Goal: Transaction & Acquisition: Purchase product/service

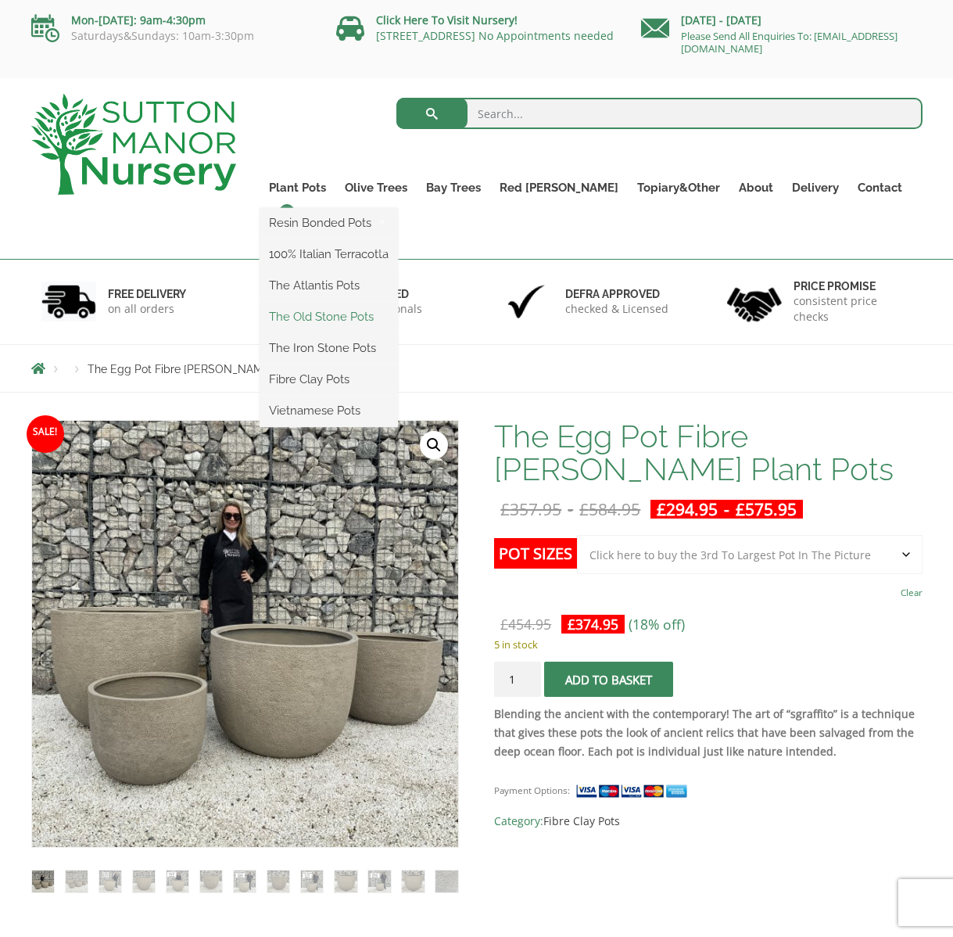
click at [353, 321] on link "The Old Stone Pots" at bounding box center [329, 316] width 138 height 23
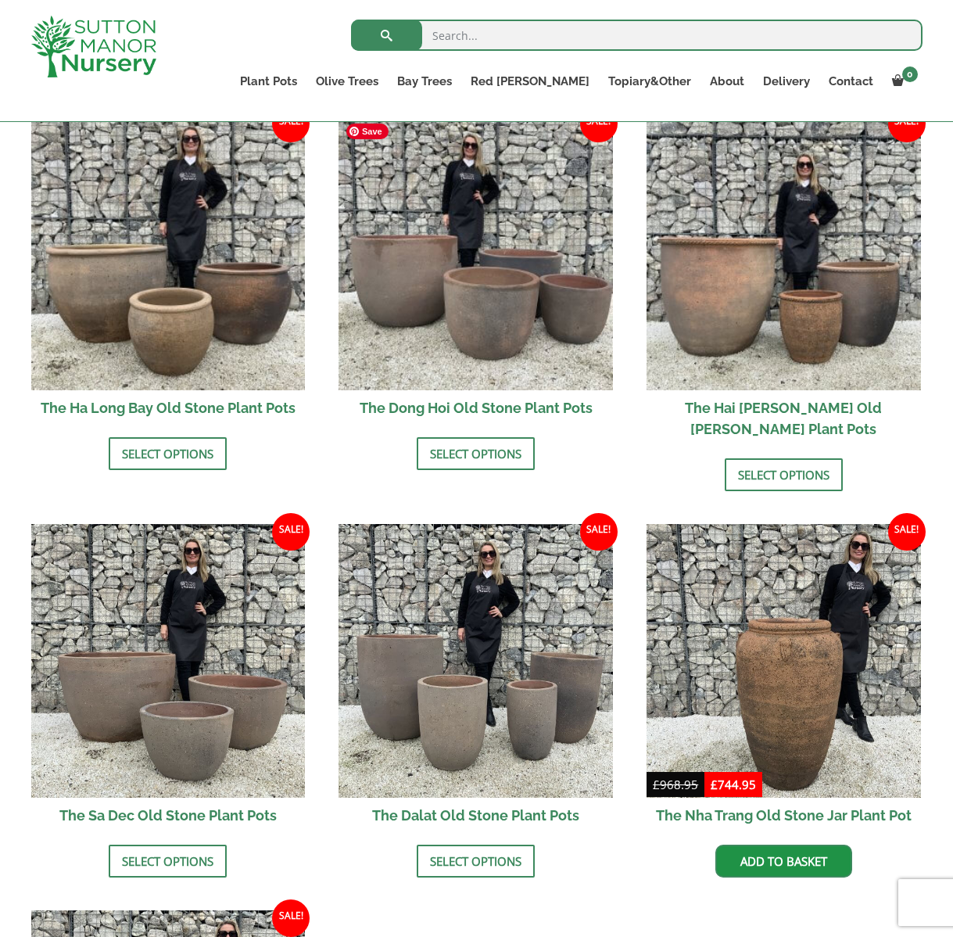
scroll to position [532, 0]
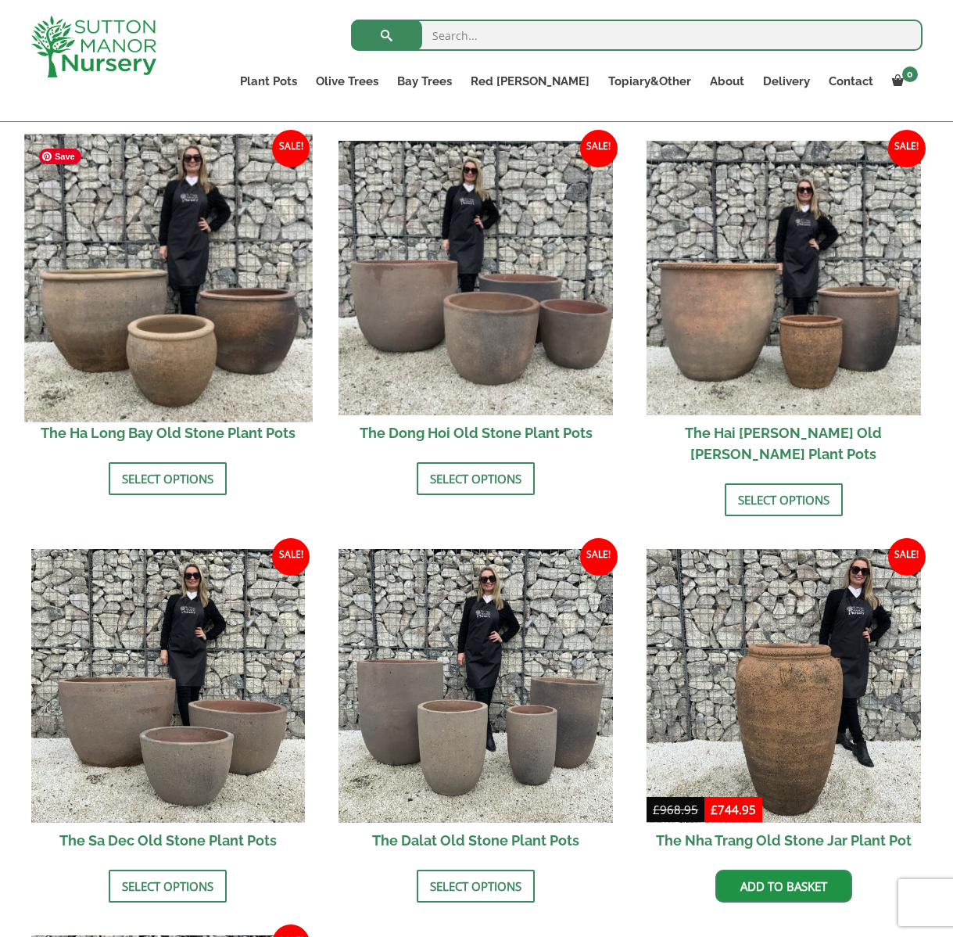
click at [248, 322] on img at bounding box center [168, 278] width 288 height 288
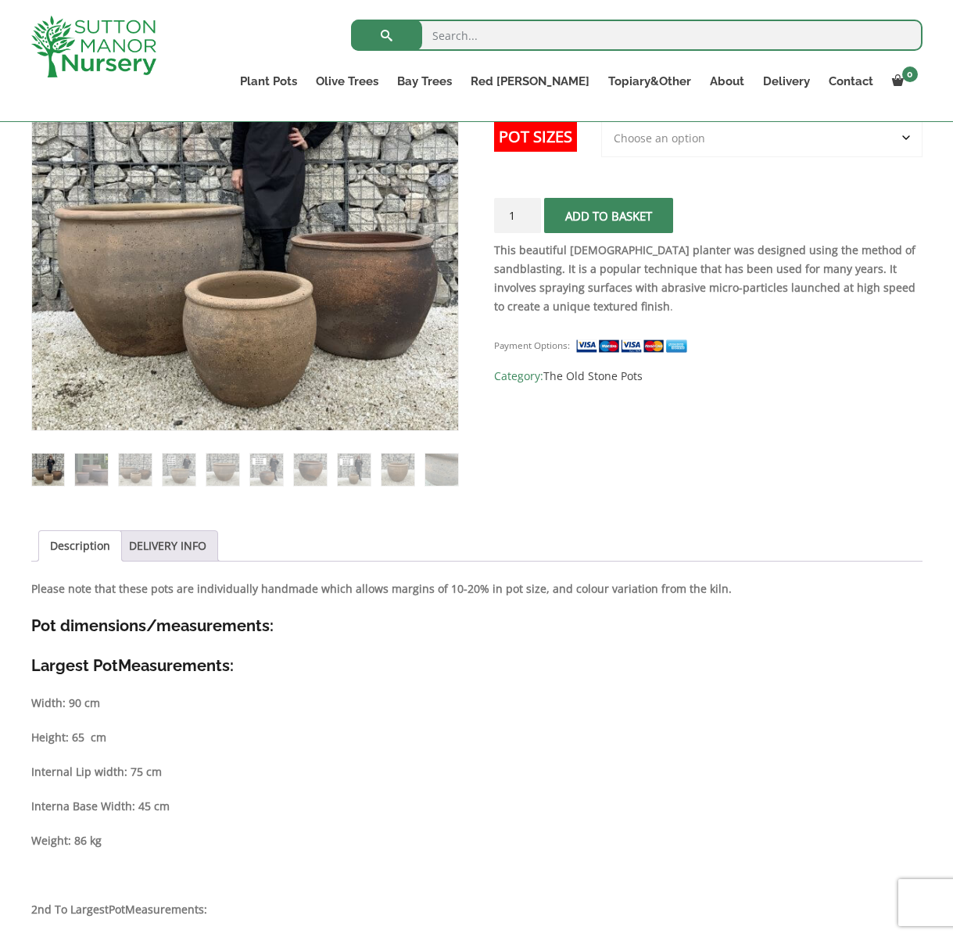
scroll to position [299, 0]
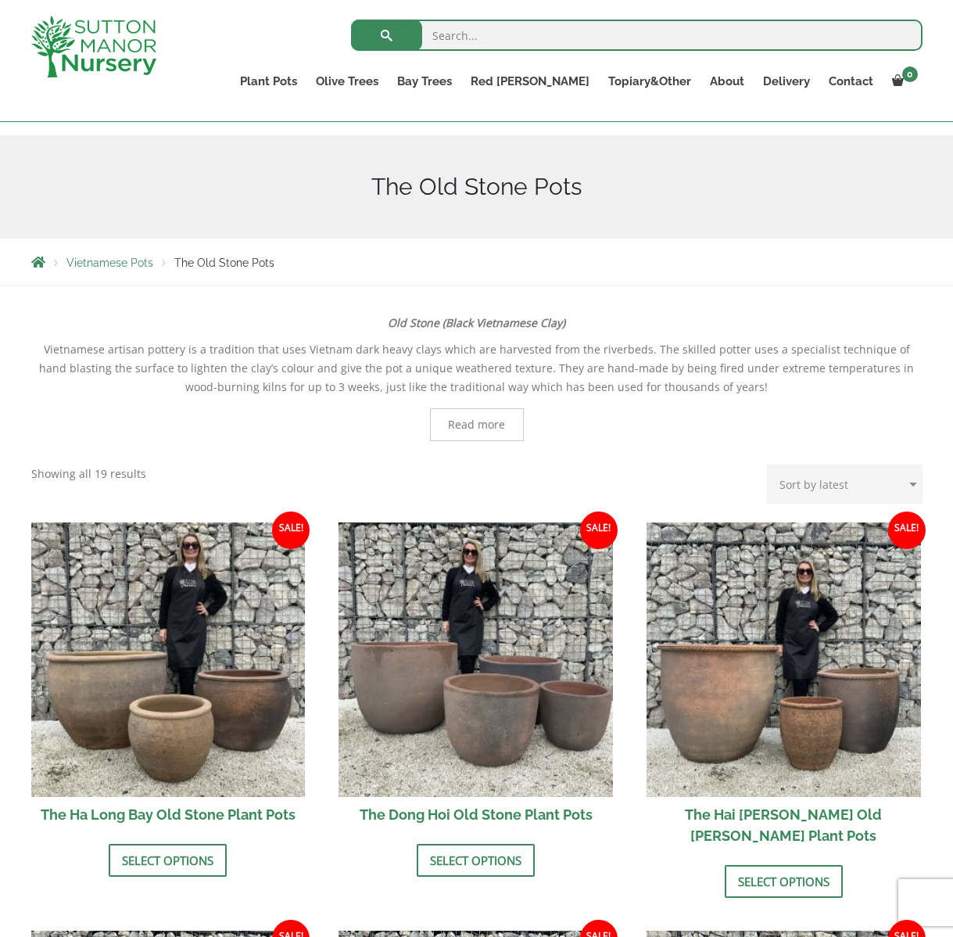
scroll to position [157, 0]
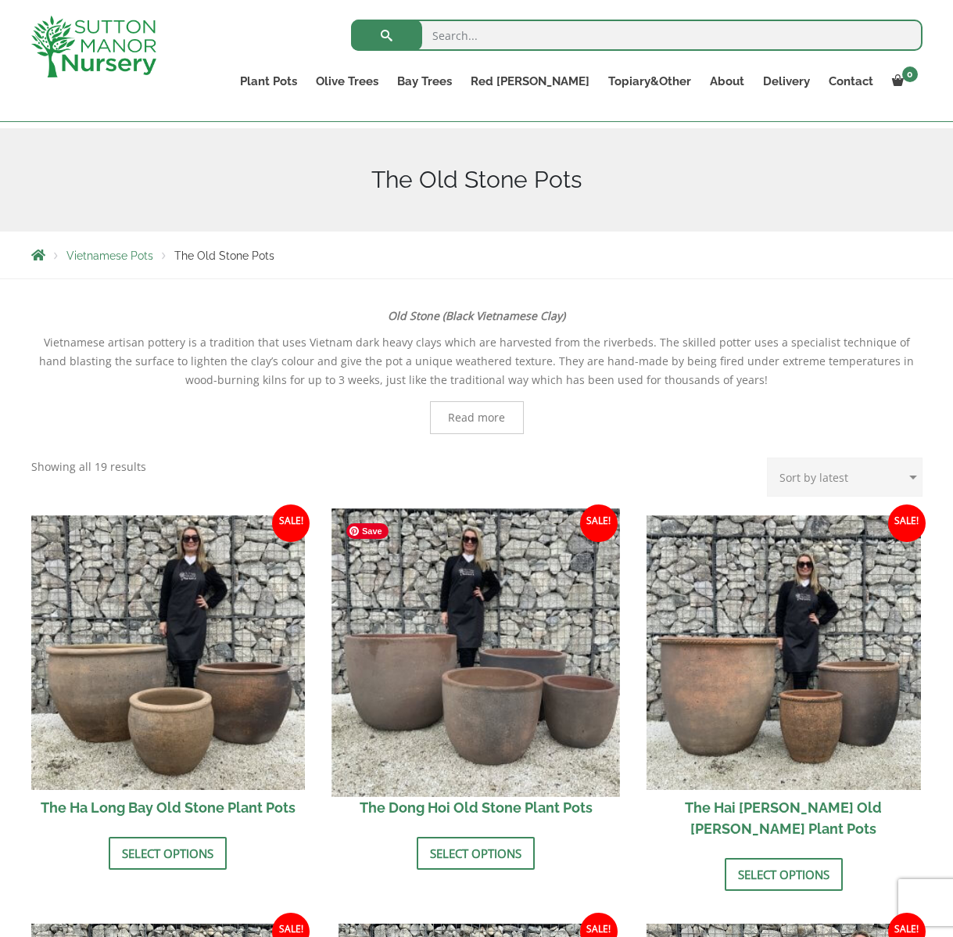
click at [498, 639] on img at bounding box center [476, 652] width 288 height 288
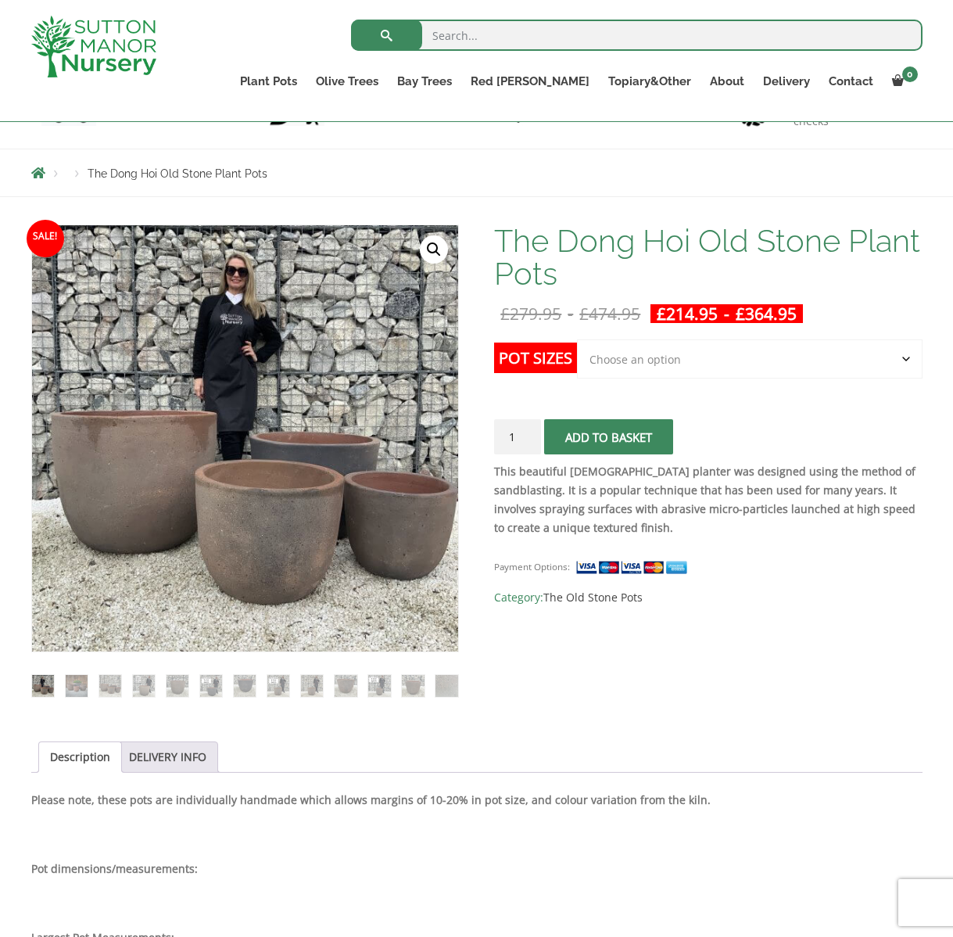
scroll to position [144, 0]
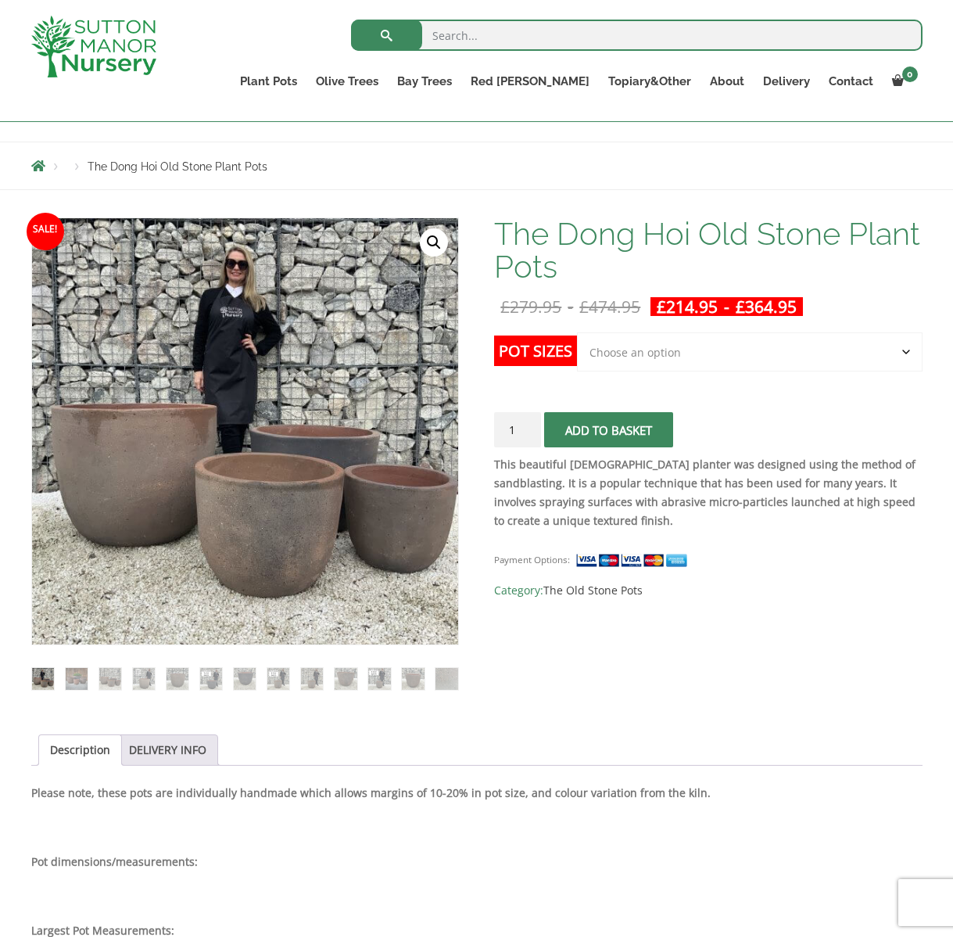
click at [661, 359] on select "Choose an option Click here to buy the 4th to Largest Pot In The Picture Click …" at bounding box center [749, 351] width 345 height 39
select select "Click here to buy the Largest pot In The Picture"
click at [577, 332] on select "Choose an option Click here to buy the 4th to Largest Pot In The Picture Click …" at bounding box center [749, 351] width 345 height 39
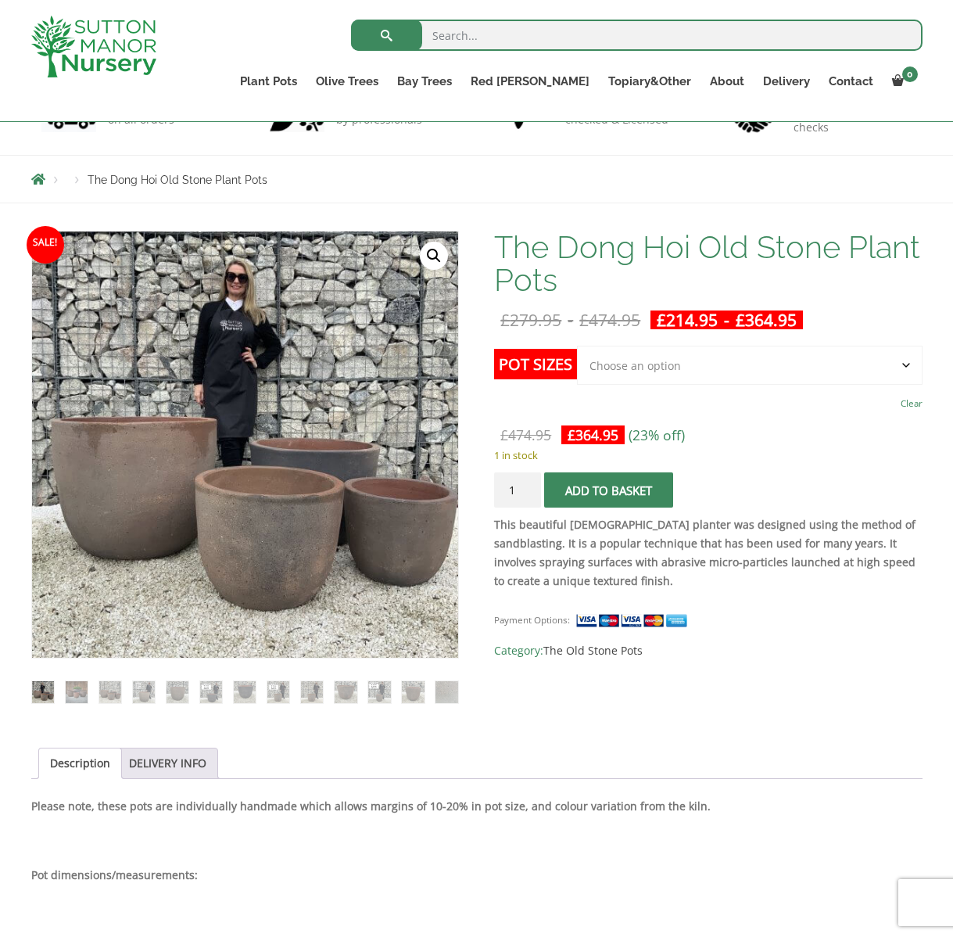
scroll to position [130, 0]
click at [609, 491] on span "submit" at bounding box center [609, 491] width 0 height 0
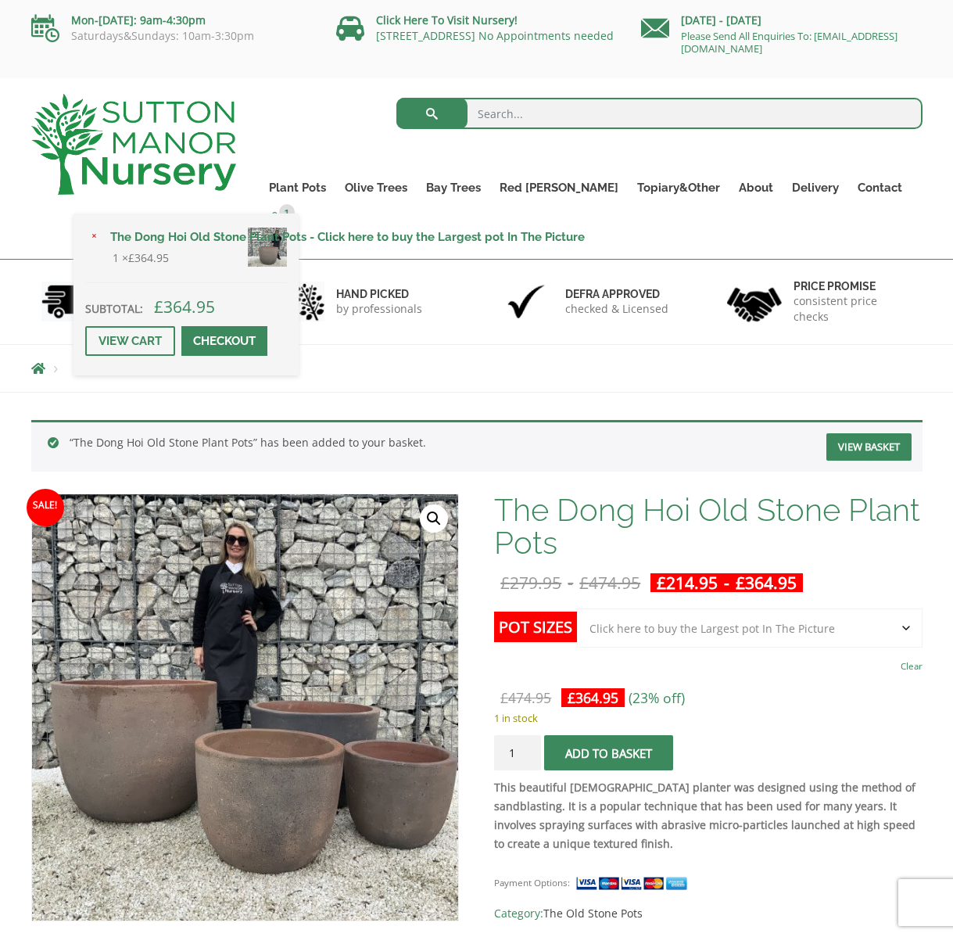
click at [281, 212] on span at bounding box center [275, 218] width 12 height 12
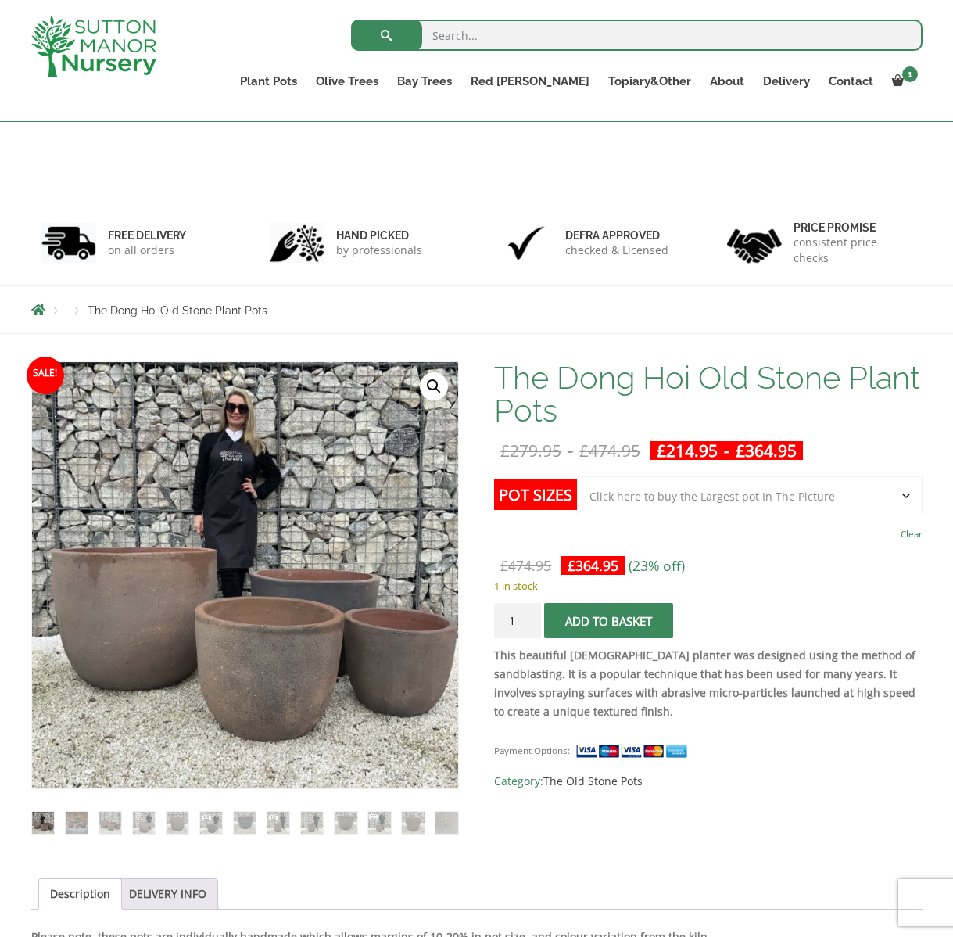
select select "Click here to buy the Largest pot In The Picture"
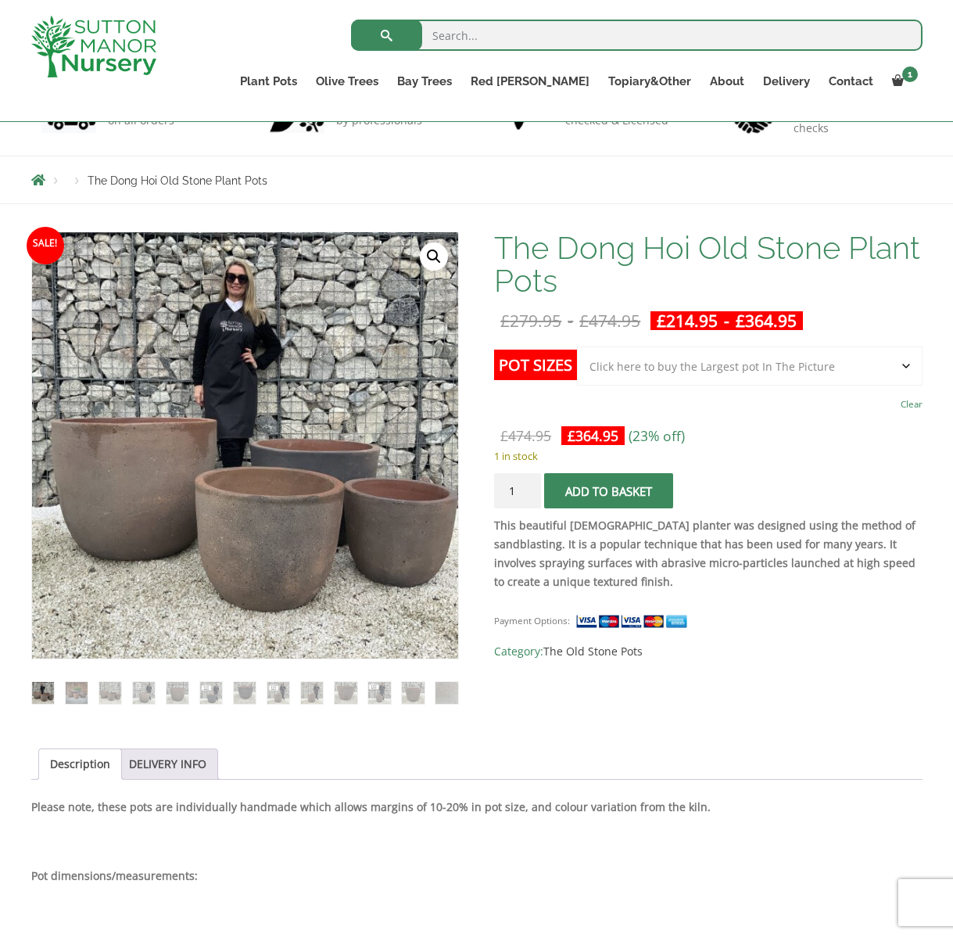
click at [724, 365] on select "Choose an option Click here to buy the 4th to Largest Pot In The Picture Click …" at bounding box center [749, 365] width 345 height 39
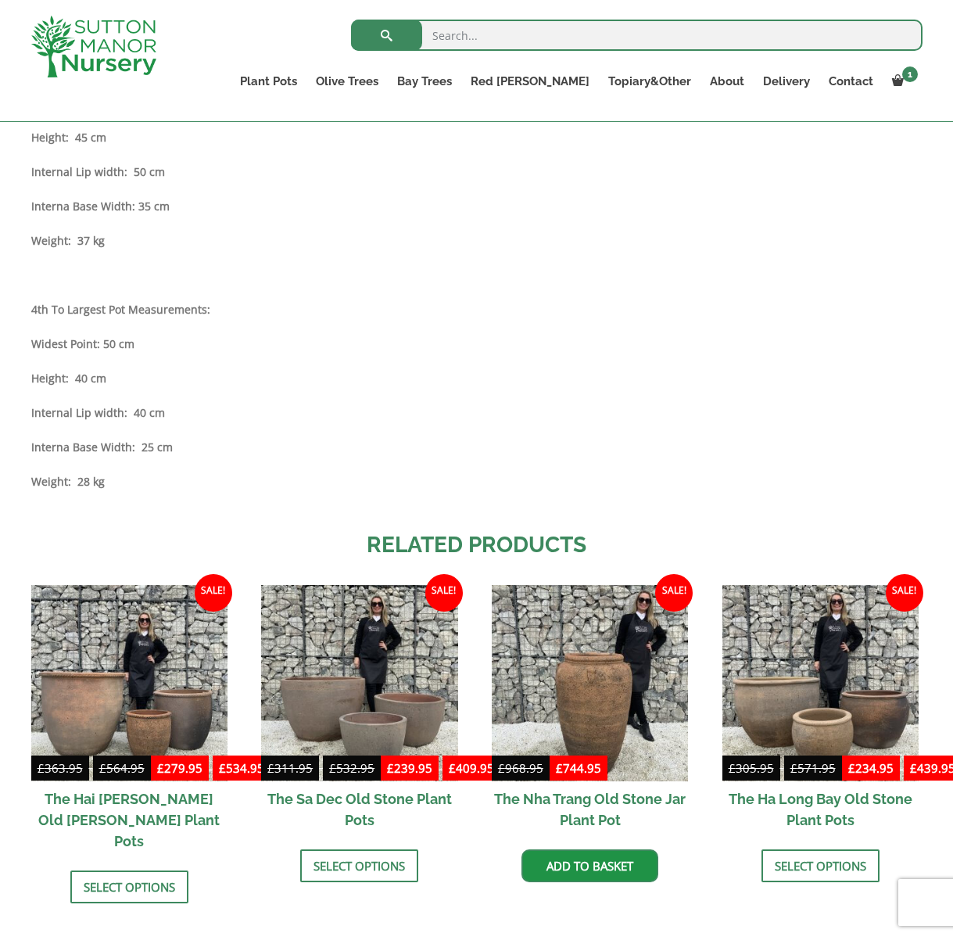
scroll to position [1488, 0]
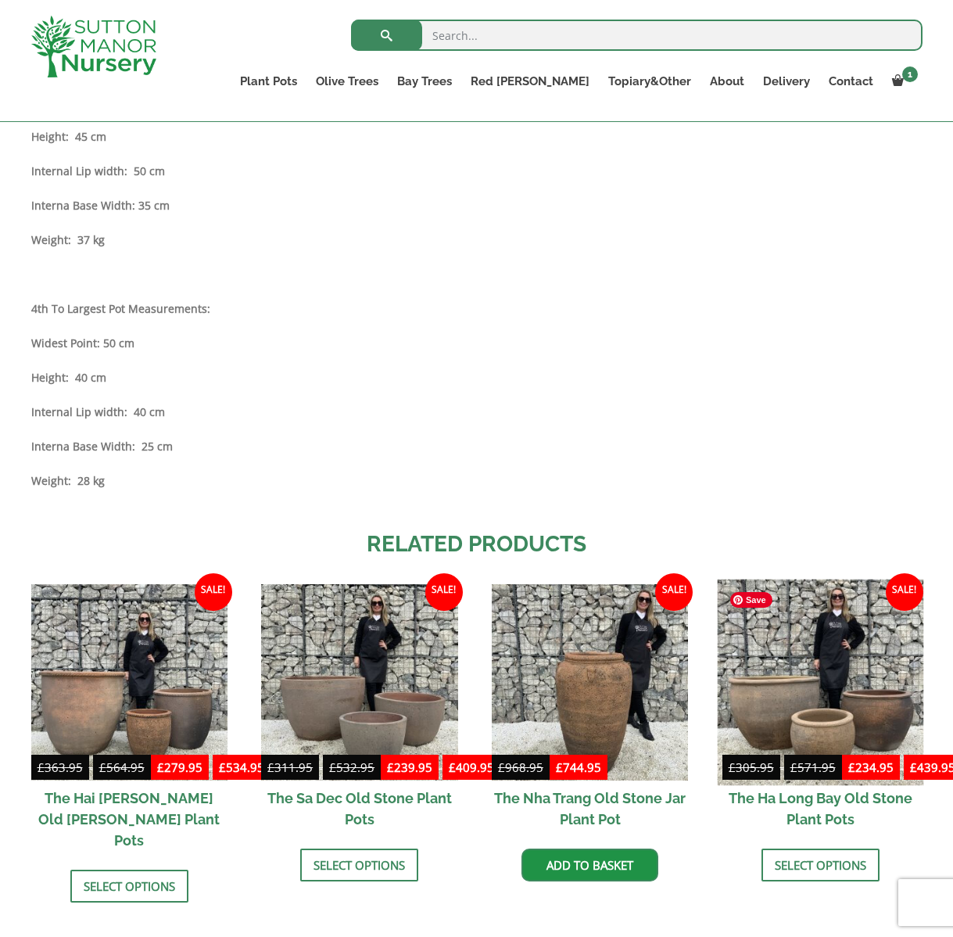
click at [831, 687] on img at bounding box center [820, 682] width 206 height 206
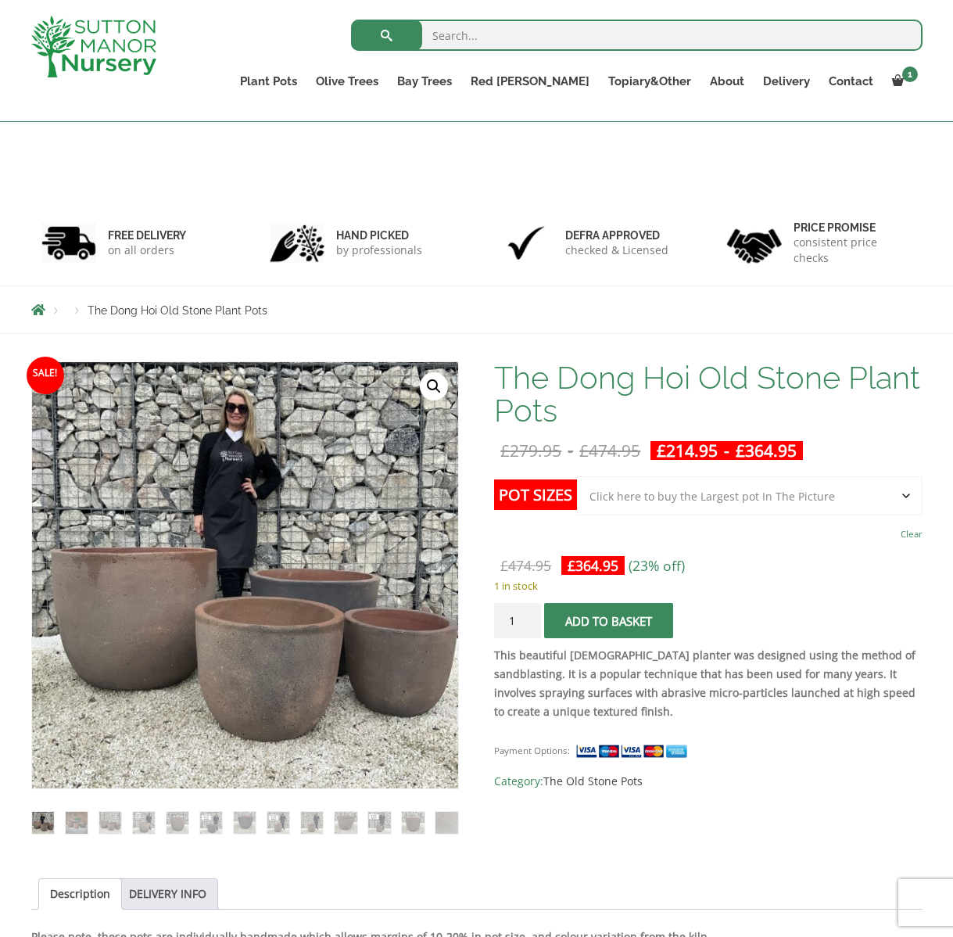
select select "Click here to buy the Largest pot In The Picture"
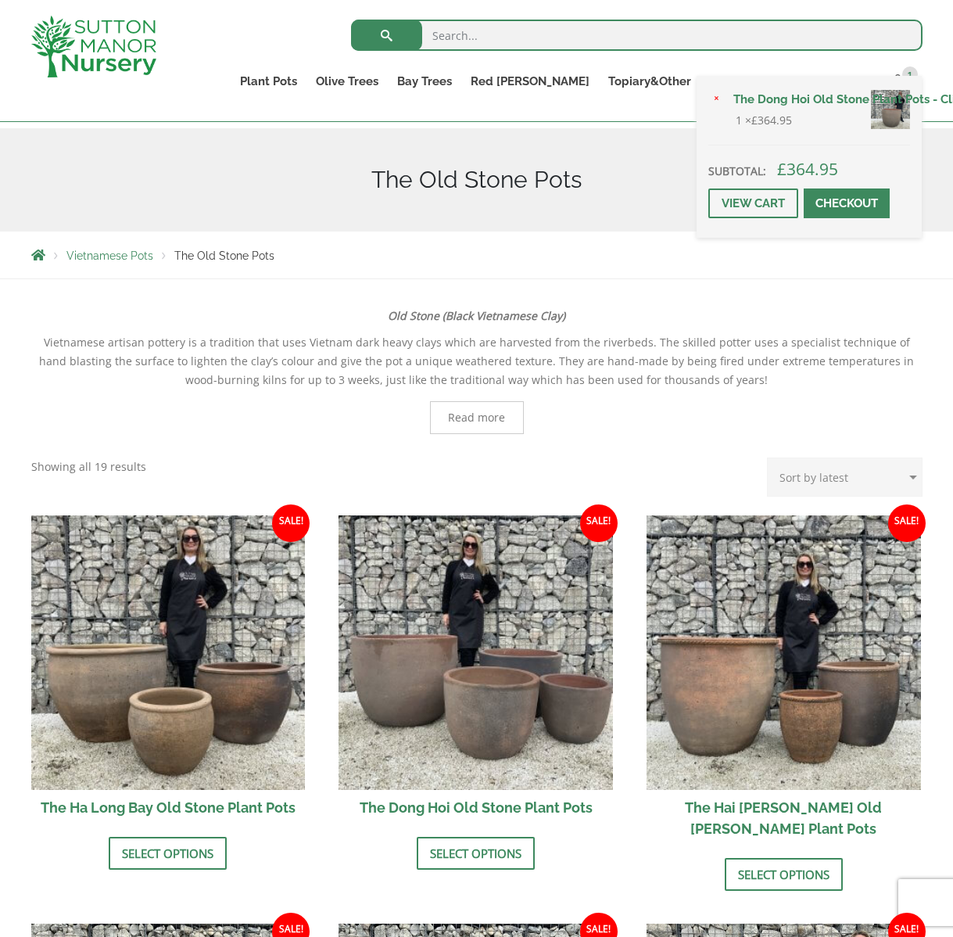
click at [891, 105] on link "The Dong Hoi Old Stone Plant Pots - Click here to buy the Largest pot In The Pi…" at bounding box center [817, 99] width 186 height 23
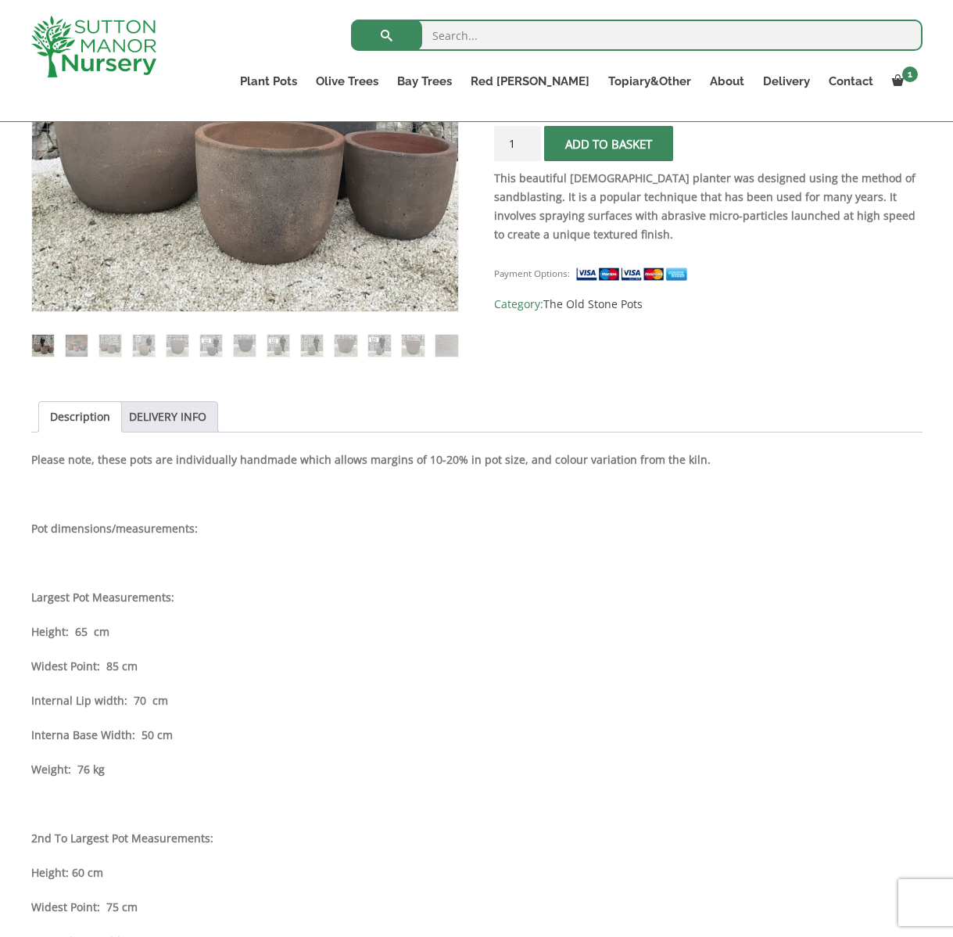
scroll to position [257, 0]
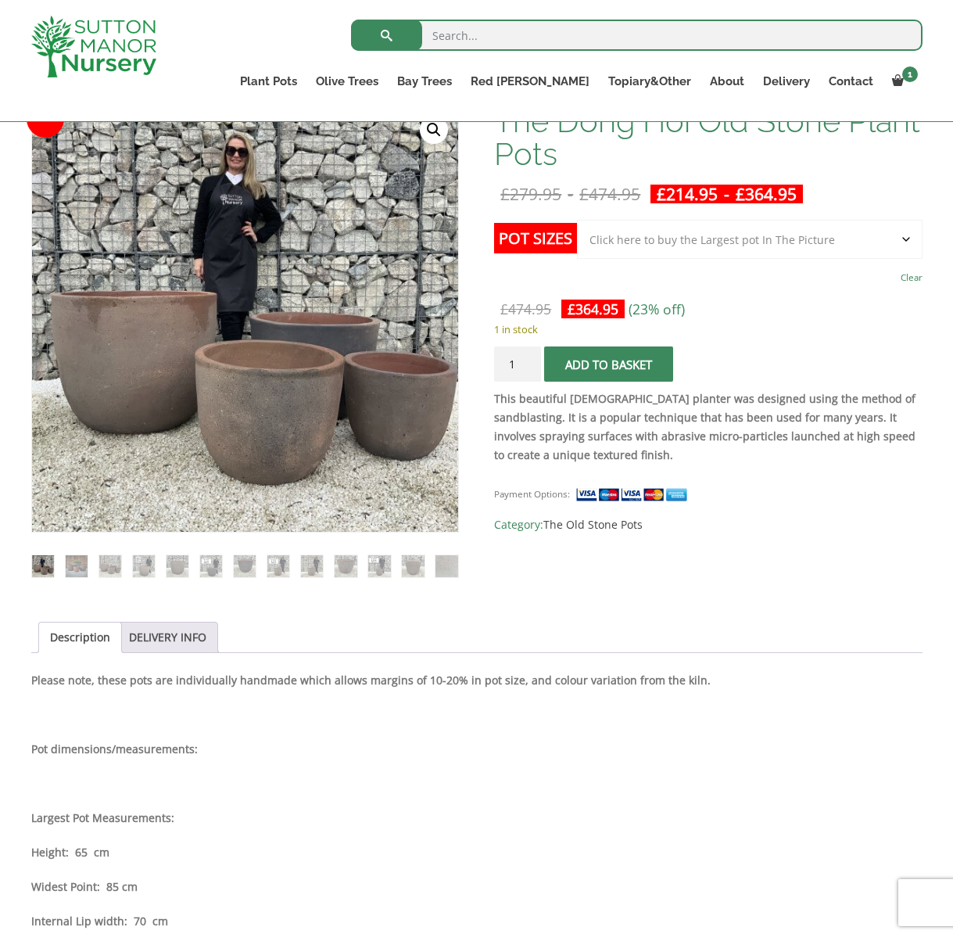
click at [706, 236] on select "Choose an option Click here to buy the 4th to Largest Pot In The Picture Click …" at bounding box center [749, 239] width 345 height 39
click at [577, 220] on select "Choose an option Click here to buy the 4th to Largest Pot In The Picture Click …" at bounding box center [749, 239] width 345 height 39
select select "Click here to buy the 4th to Largest Pot In The Picture"
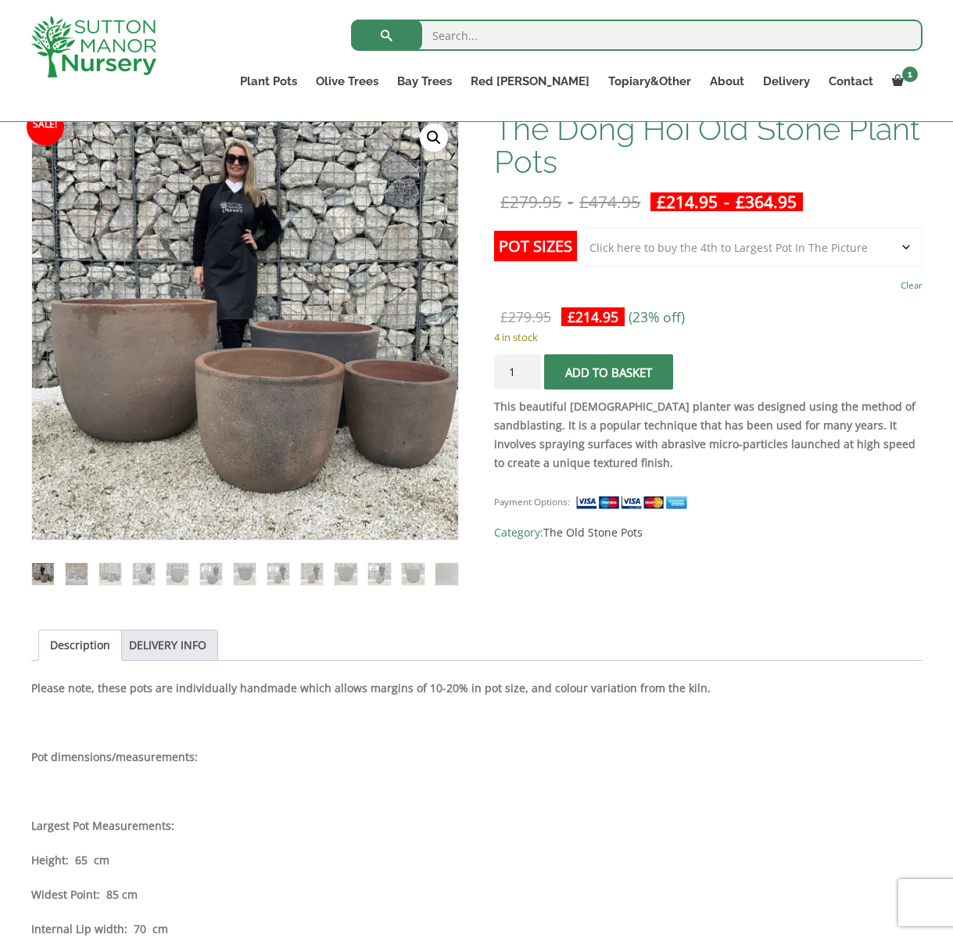
click at [636, 364] on button "Add to basket" at bounding box center [608, 371] width 129 height 35
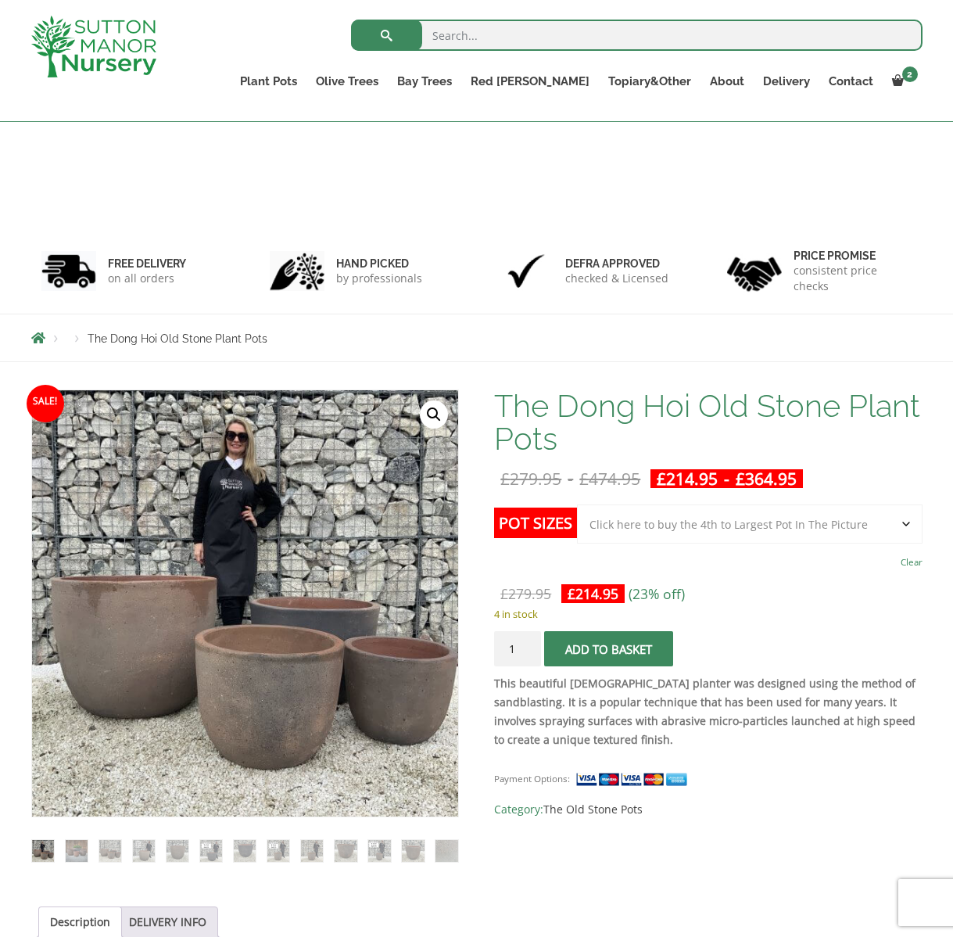
select select "Click here to buy the 4th to Largest Pot In The Picture"
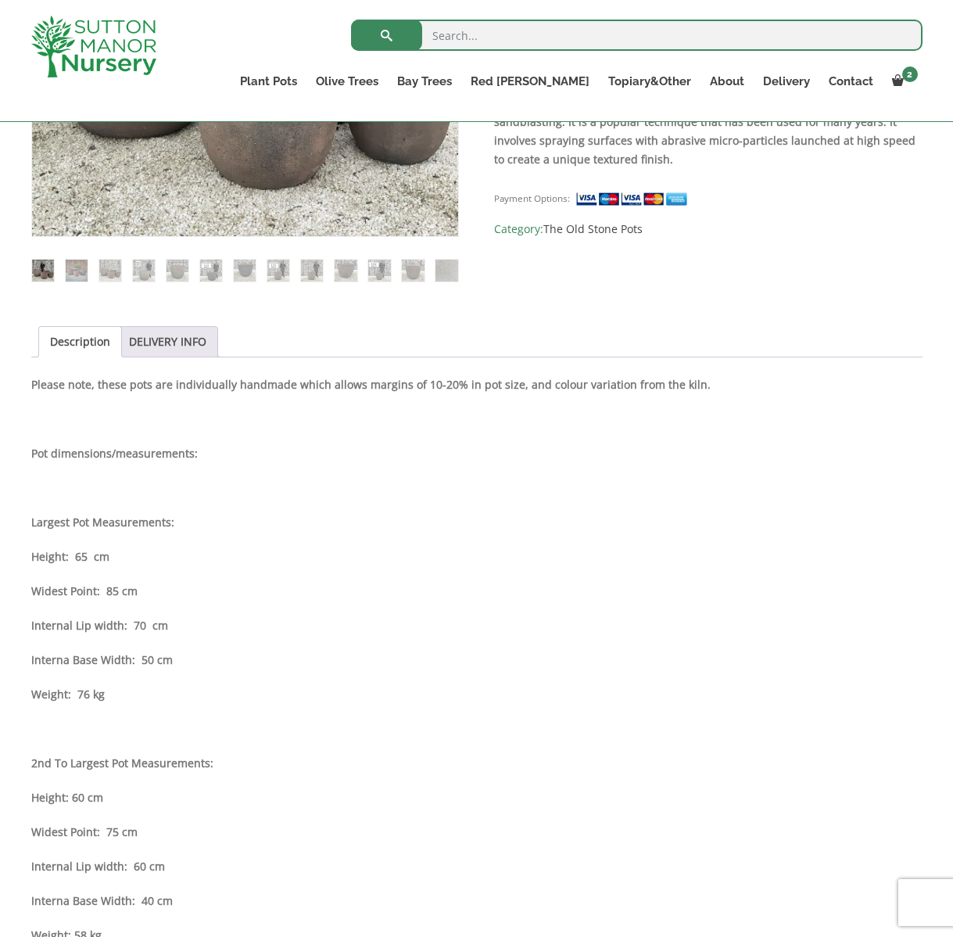
scroll to position [536, 0]
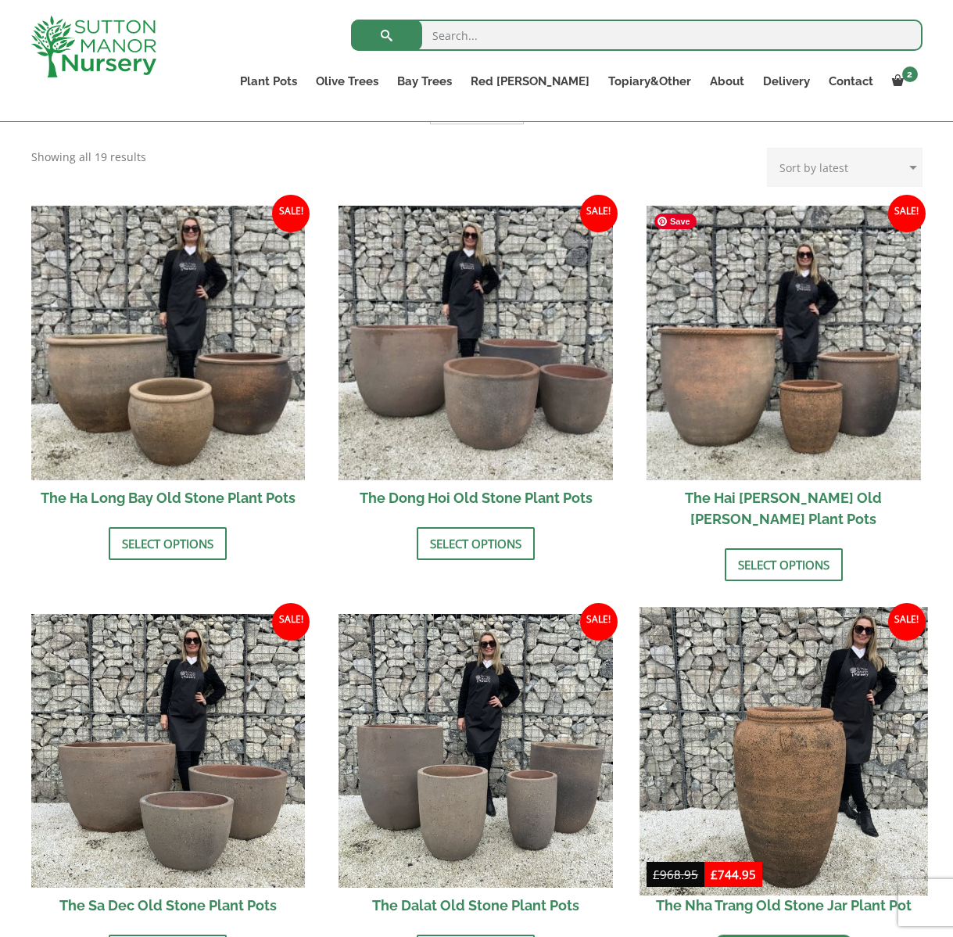
scroll to position [437, 0]
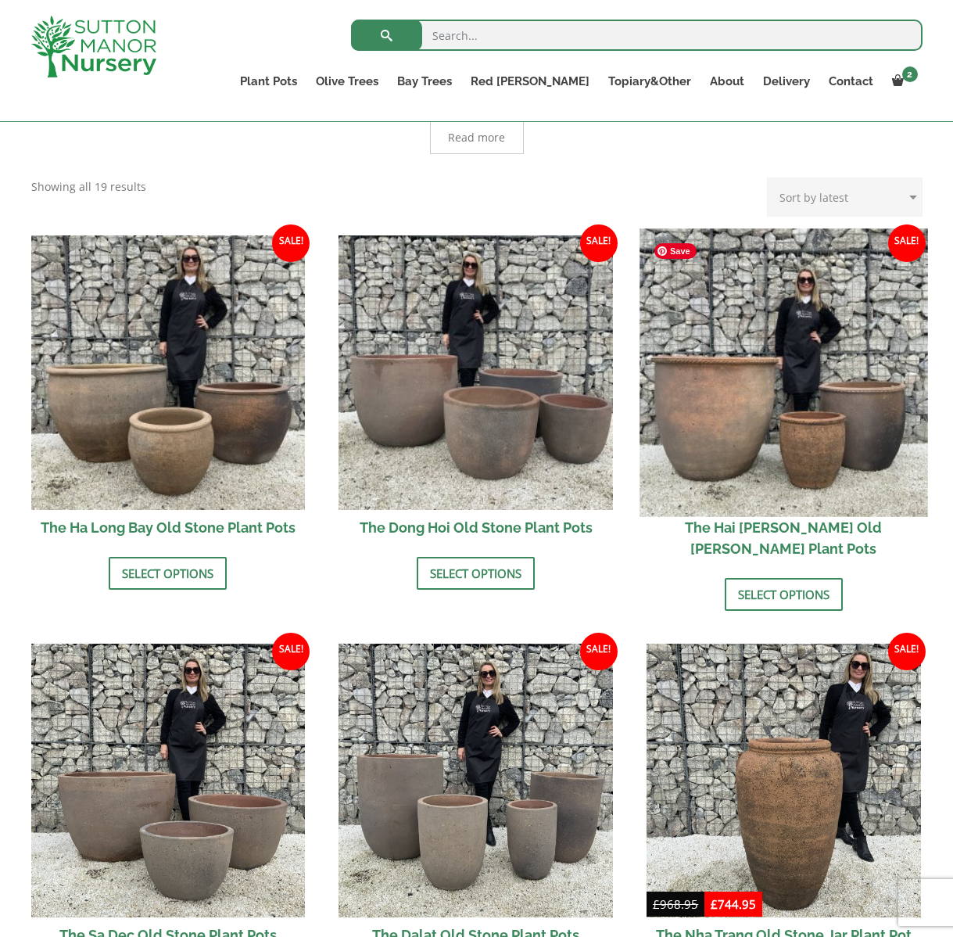
click at [727, 382] on img at bounding box center [784, 372] width 288 height 288
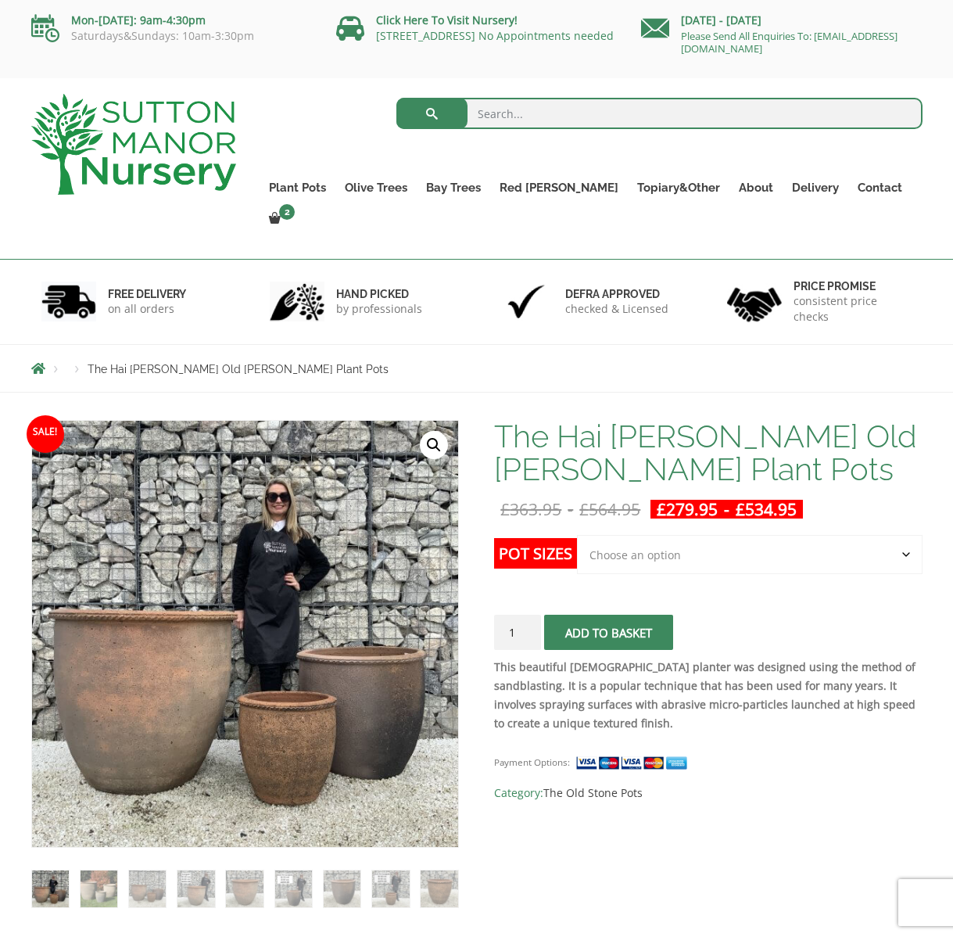
click at [632, 535] on select "Choose an option Click here to buy the 3rd to Largest Pot In The Picture Click …" at bounding box center [749, 554] width 345 height 39
click at [577, 535] on select "Choose an option Click here to buy the 3rd to Largest Pot In The Picture Click …" at bounding box center [749, 554] width 345 height 39
select select "Click here to buy the 3rd to Largest Pot In The Picture"
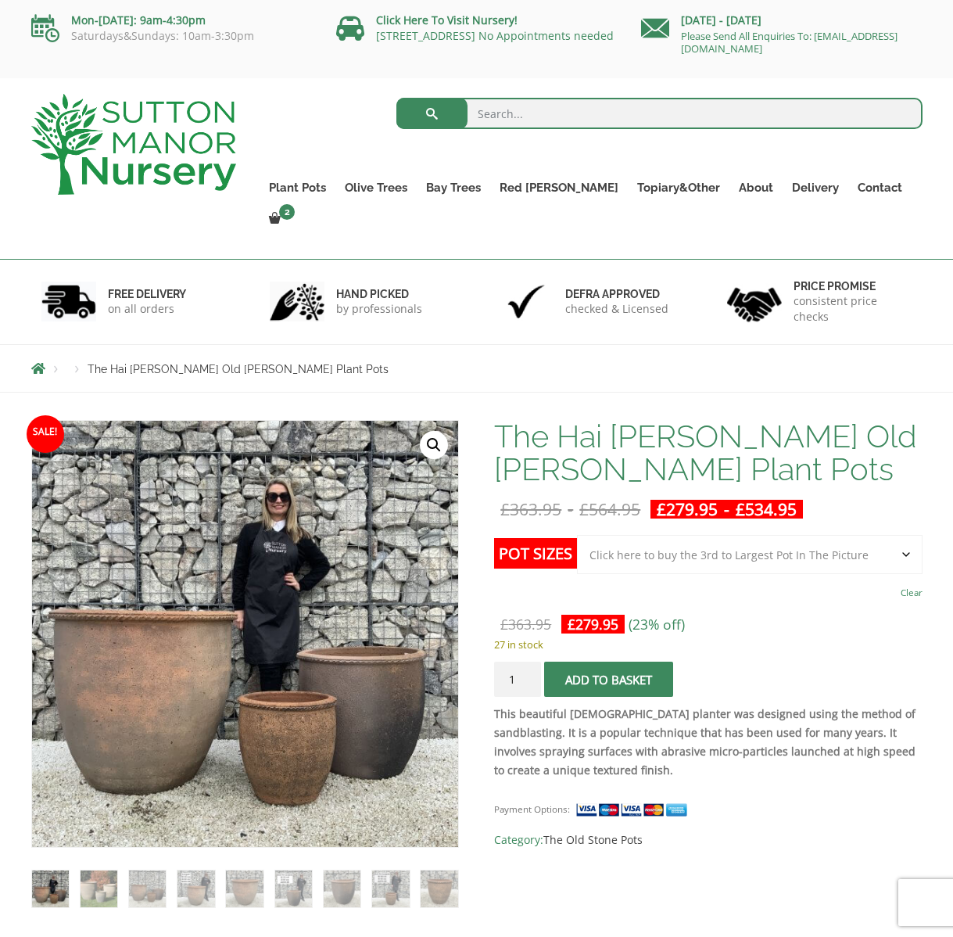
click at [609, 680] on span "submit" at bounding box center [609, 680] width 0 height 0
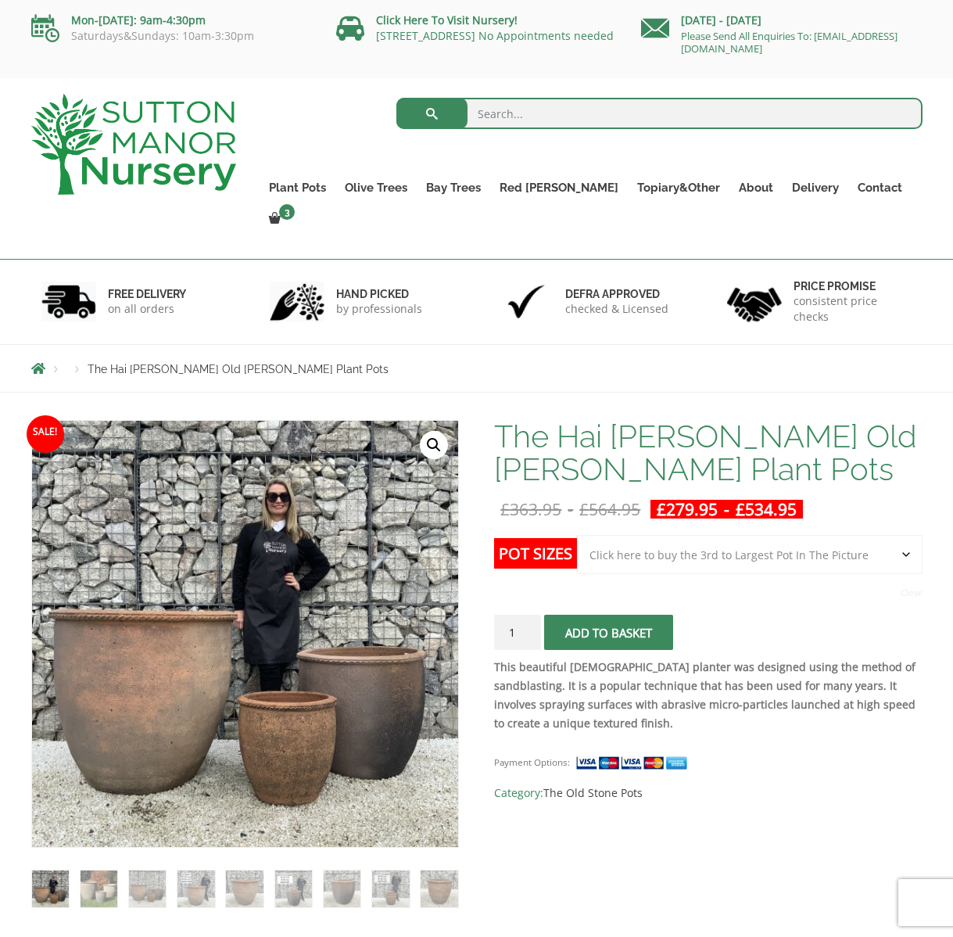
select select "Click here to buy the 3rd to Largest Pot In The Picture"
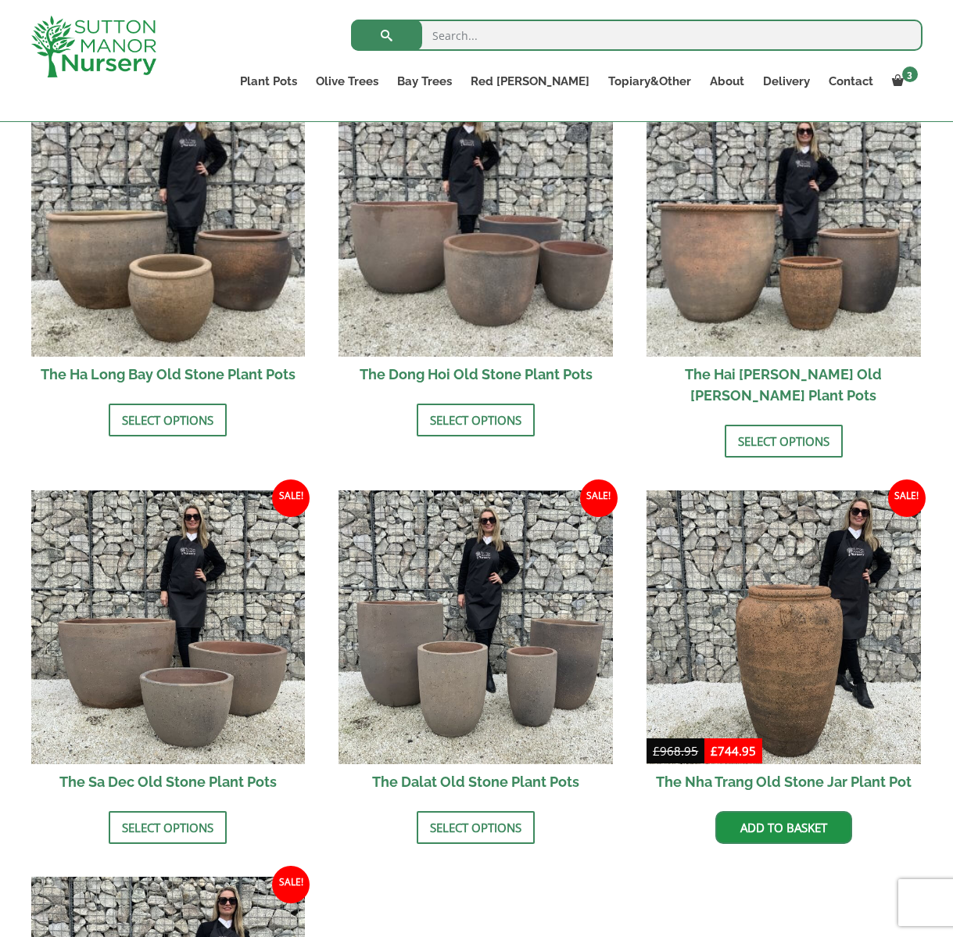
scroll to position [592, 0]
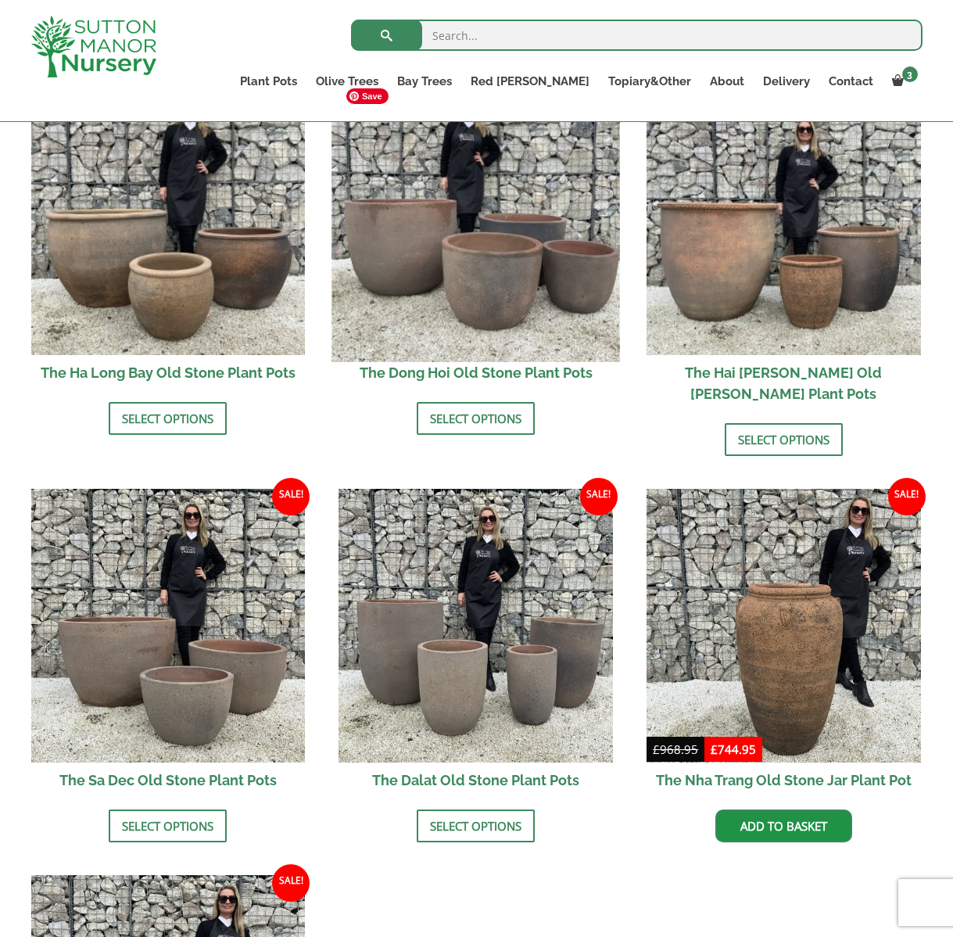
click at [562, 294] on img at bounding box center [476, 218] width 288 height 288
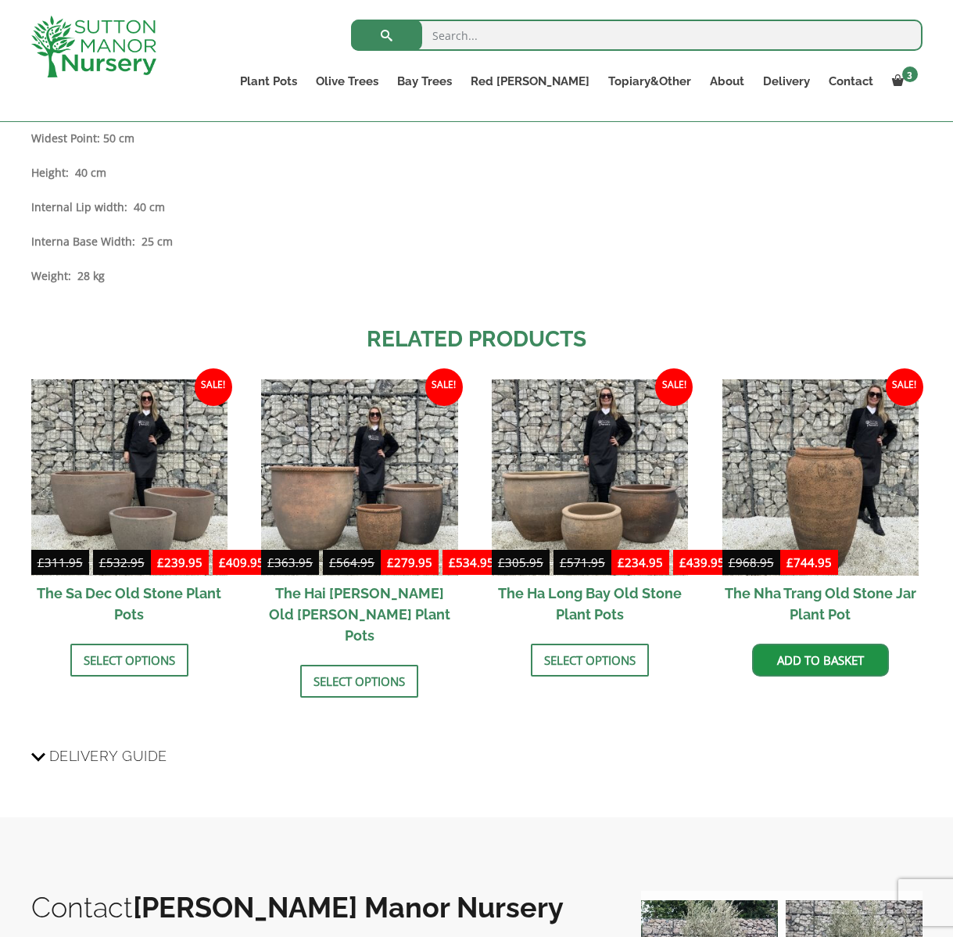
scroll to position [1695, 0]
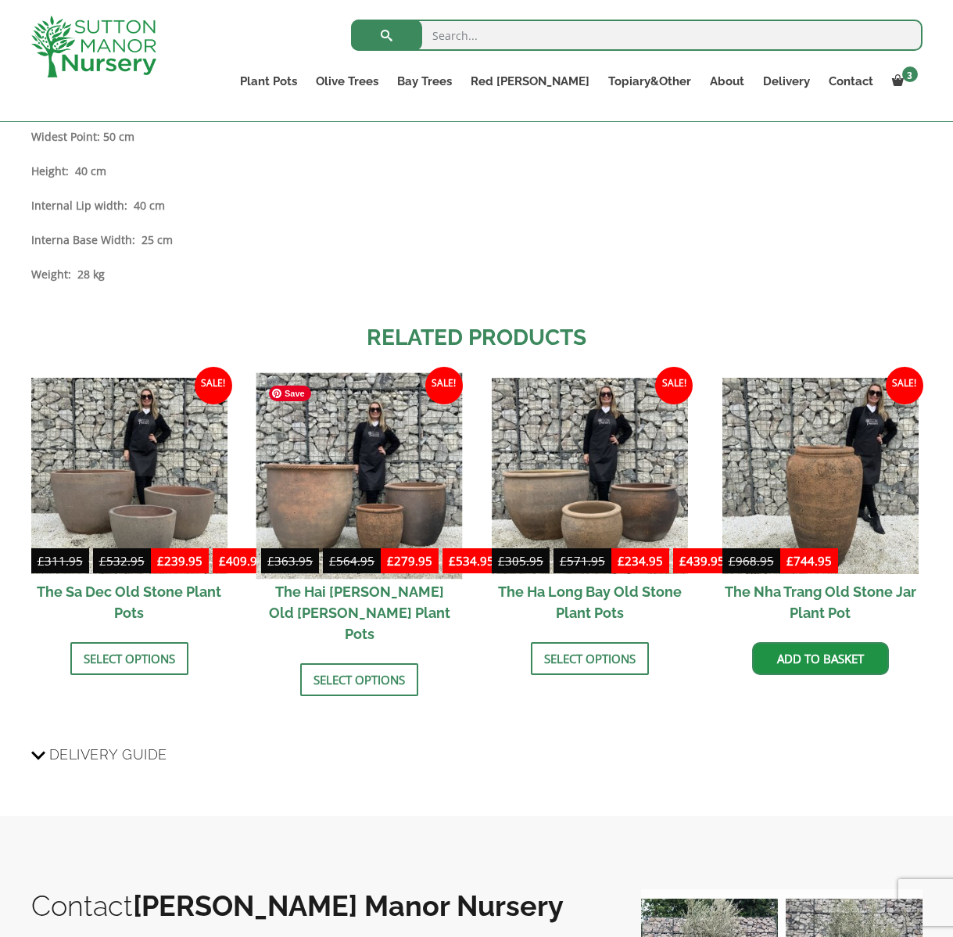
click at [417, 493] on img at bounding box center [360, 475] width 206 height 206
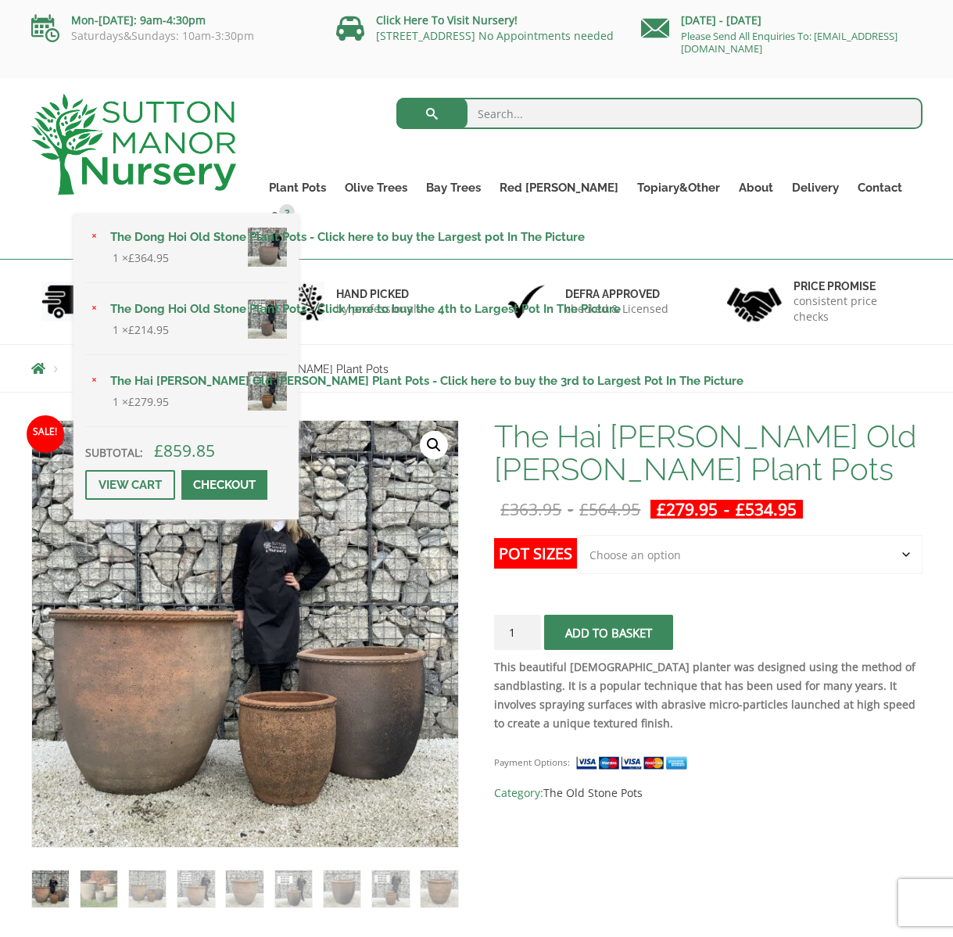
click at [299, 214] on div "× The Dong Hoi Old Stone Plant Pots - Click here to buy the Largest pot In The …" at bounding box center [186, 367] width 225 height 306
click at [295, 204] on span "3" at bounding box center [287, 212] width 16 height 16
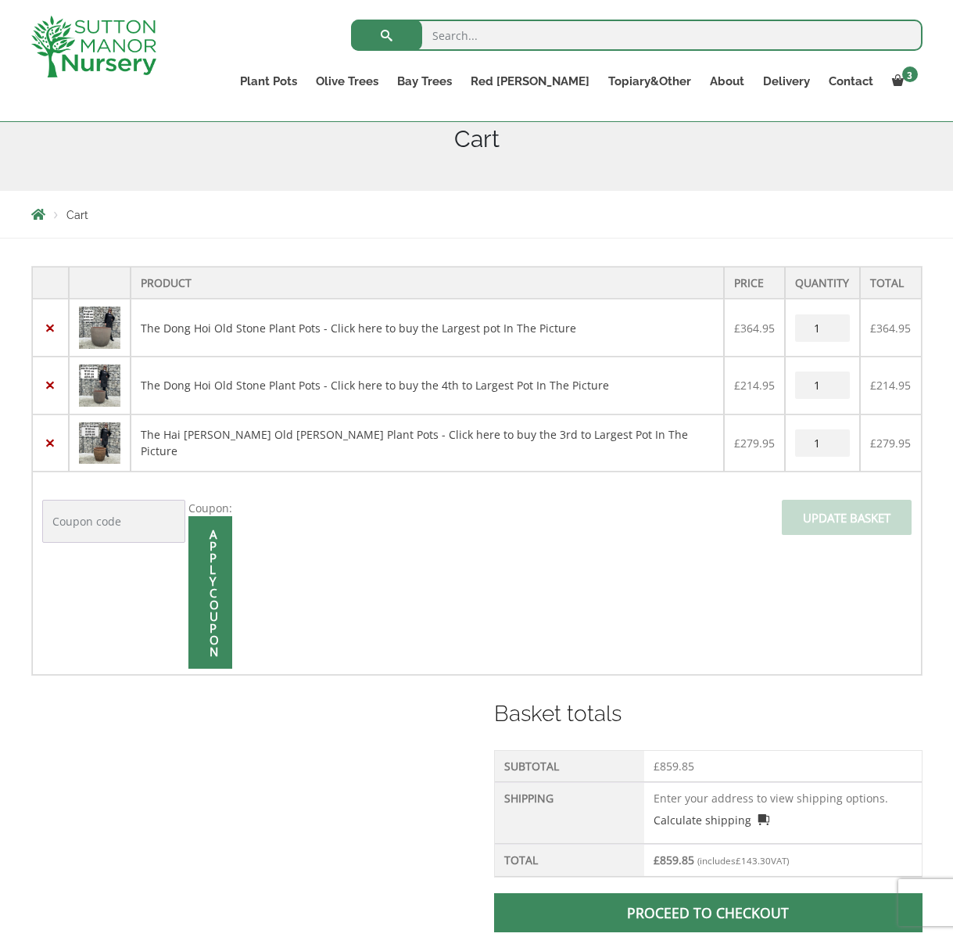
scroll to position [196, 0]
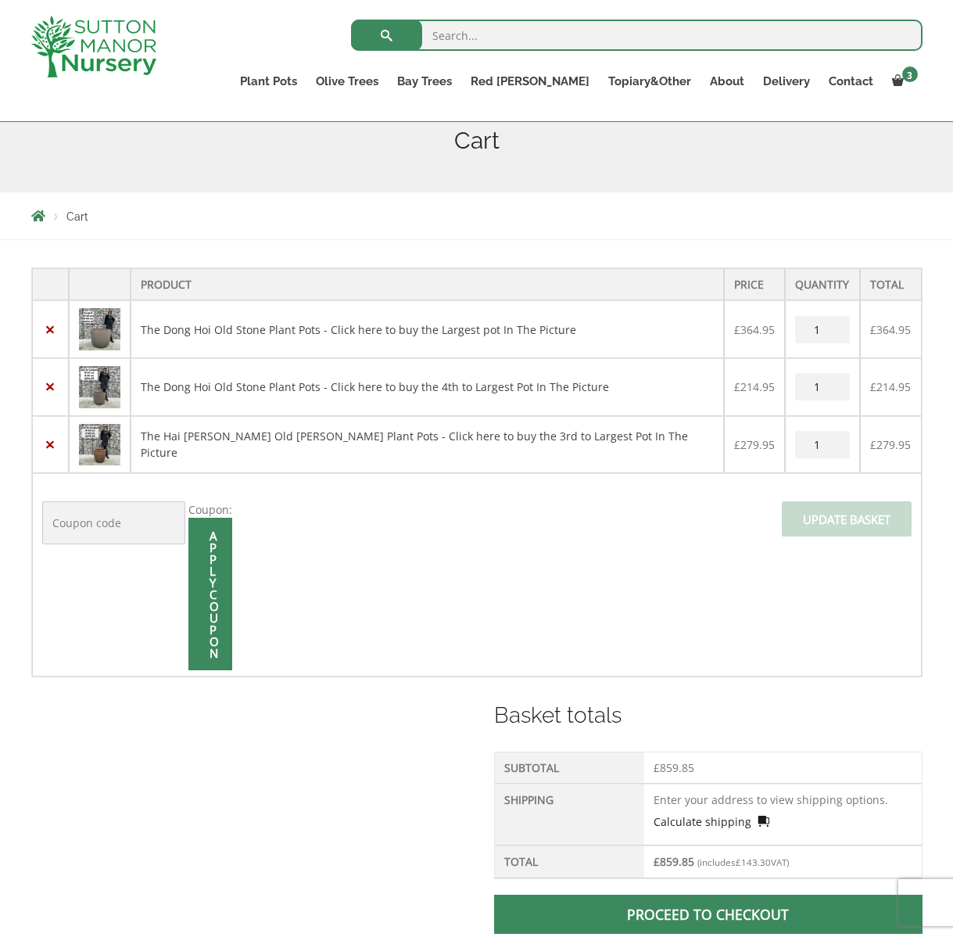
click at [761, 824] on link "Calculate shipping" at bounding box center [712, 821] width 116 height 16
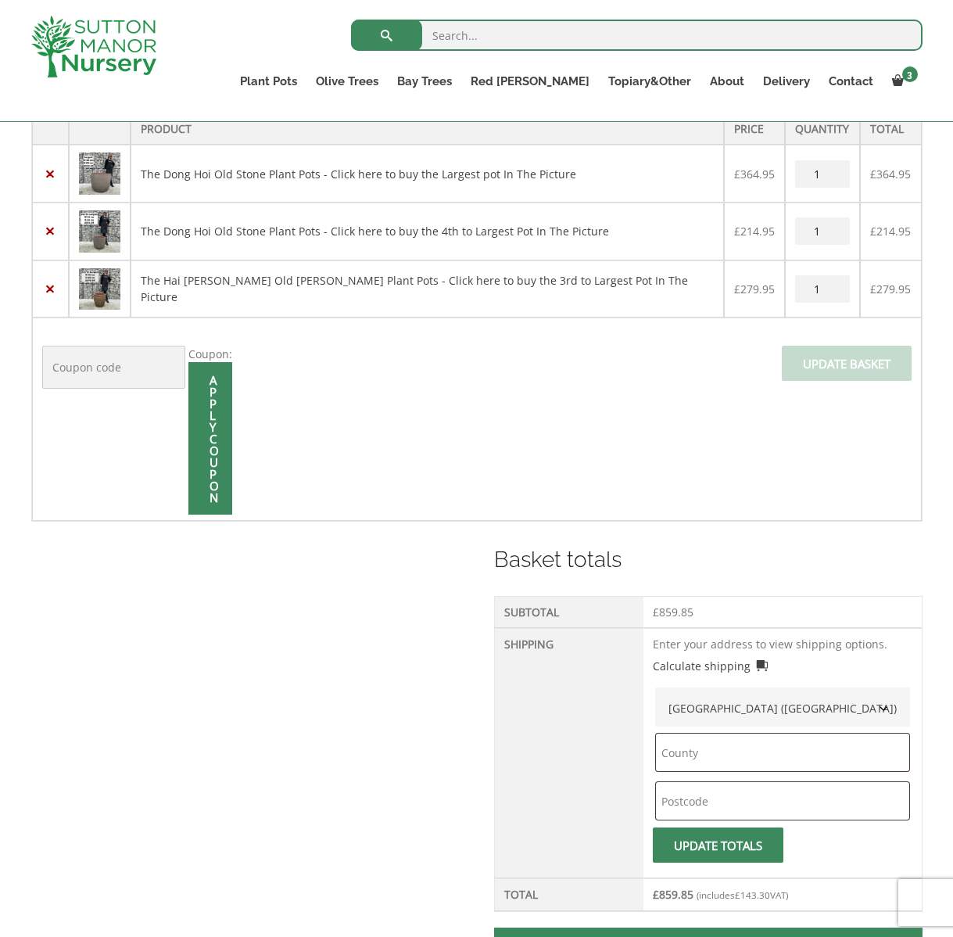
scroll to position [353, 0]
click at [719, 747] on input "text" at bounding box center [782, 751] width 255 height 39
click at [722, 811] on input "text" at bounding box center [782, 800] width 255 height 39
type input "E17 9PB"
type input "[GEOGRAPHIC_DATA]"
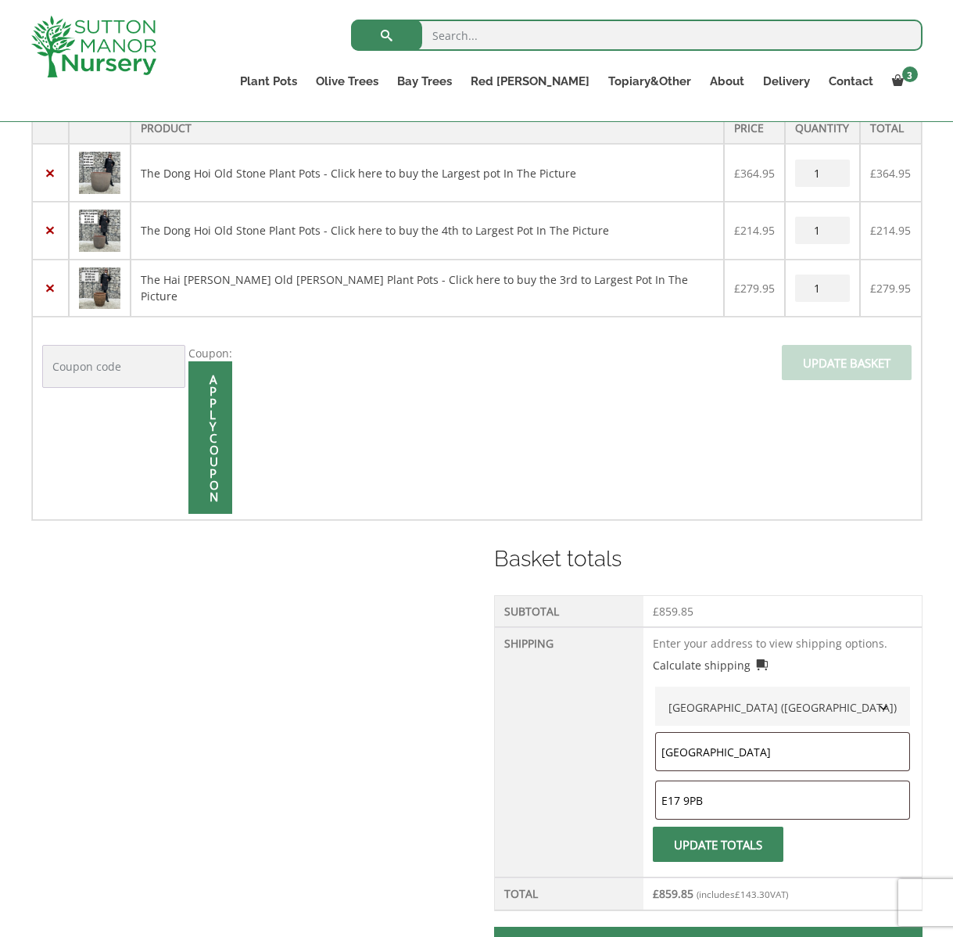
click at [718, 845] on span "submit" at bounding box center [718, 845] width 0 height 0
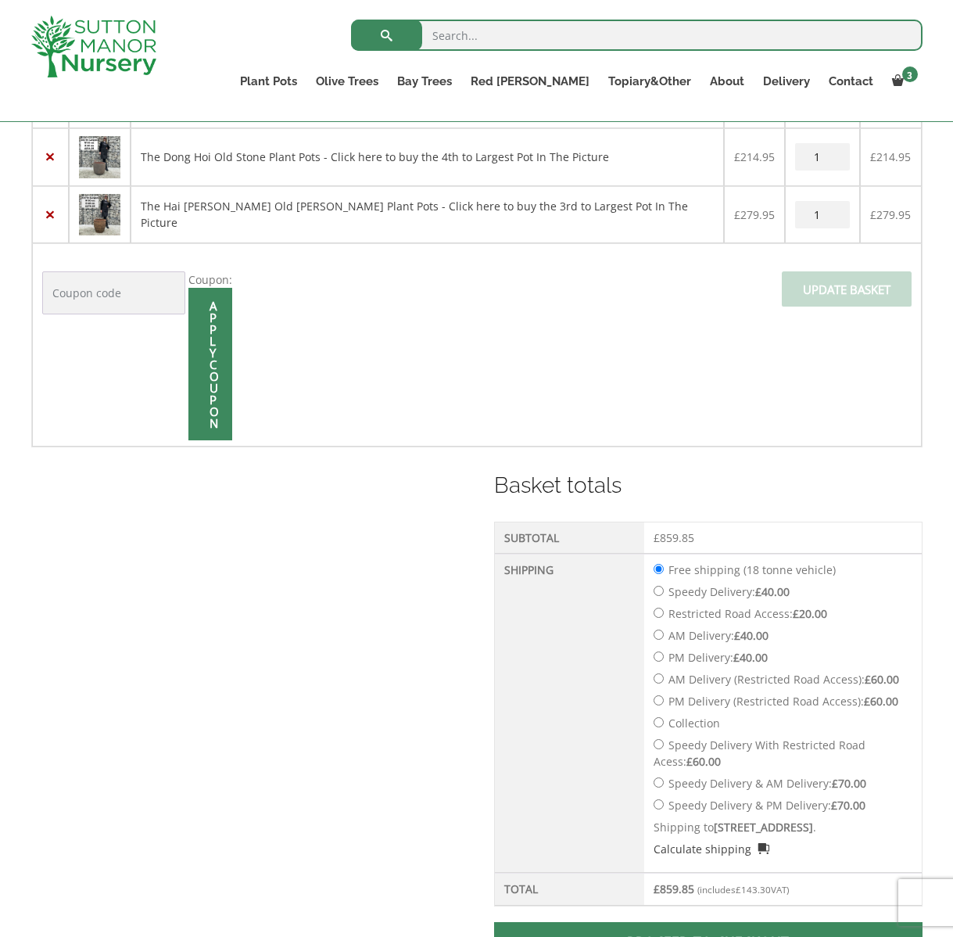
scroll to position [493, 0]
click at [723, 589] on label "Speedy Delivery: £ 40.00" at bounding box center [729, 590] width 121 height 15
click at [664, 589] on input "Speedy Delivery: £ 40.00" at bounding box center [659, 589] width 10 height 10
radio input "true"
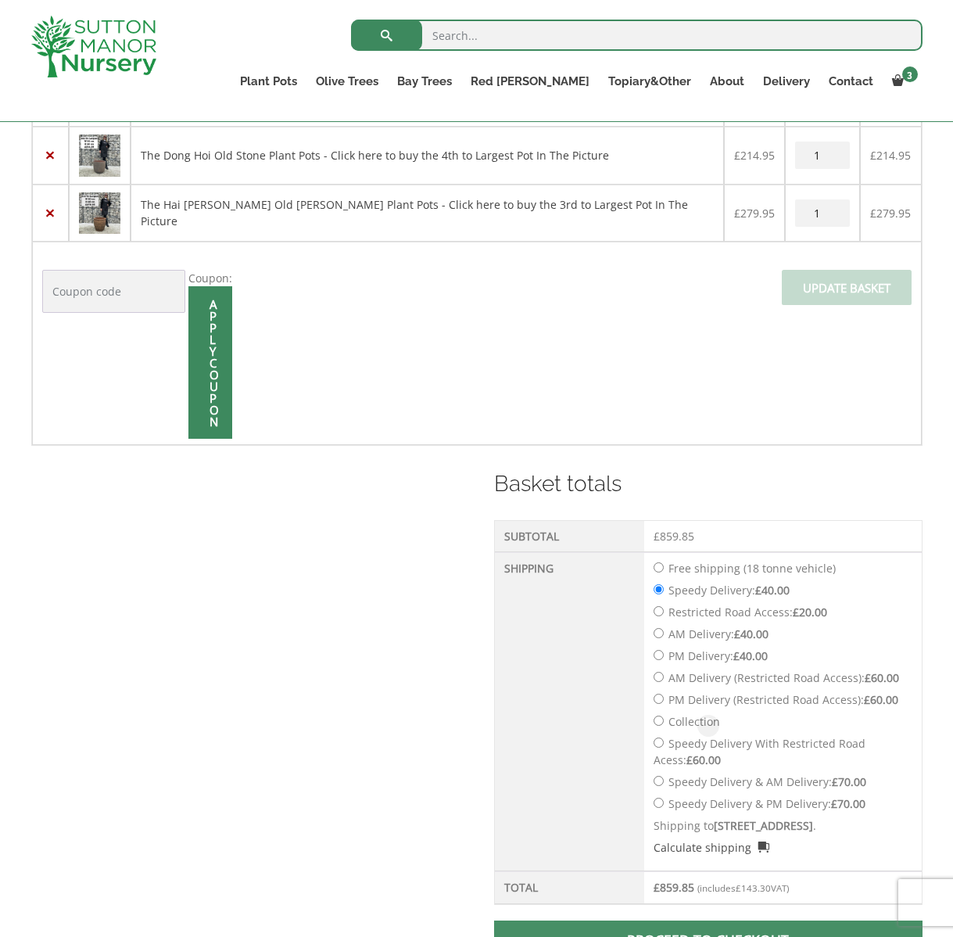
click at [723, 597] on div at bounding box center [708, 726] width 428 height 517
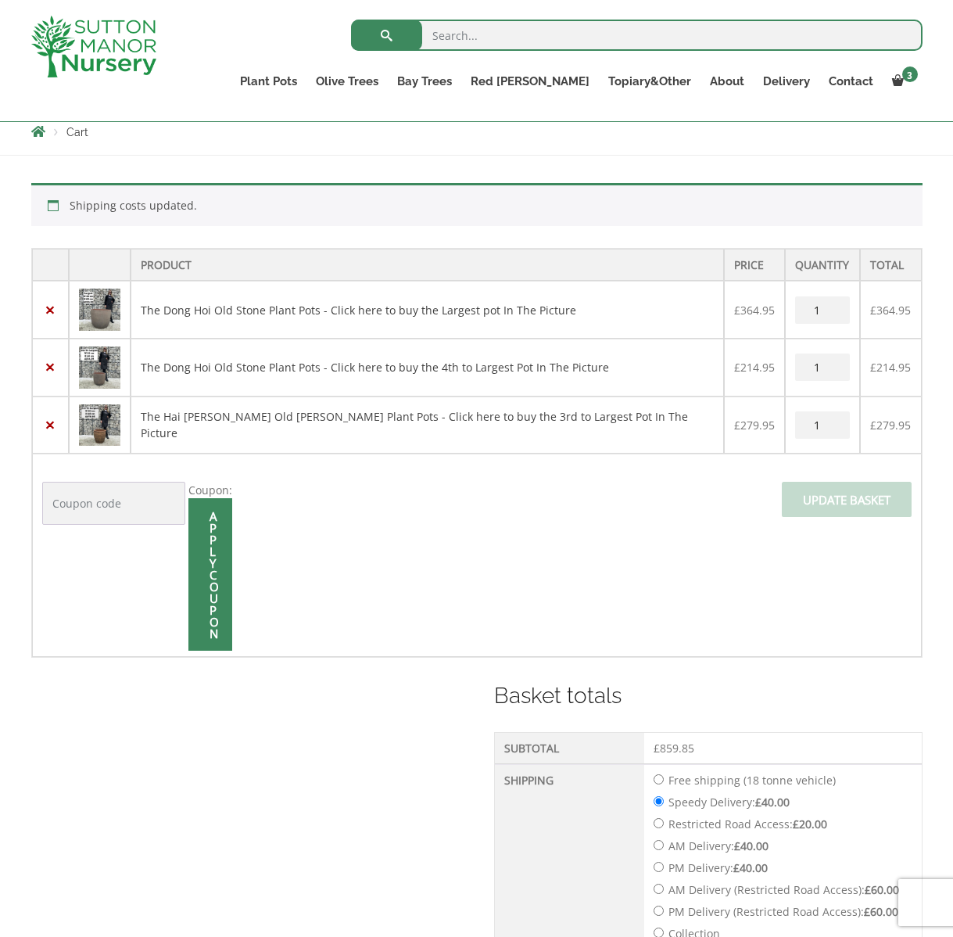
scroll to position [278, 0]
